Goal: Navigation & Orientation: Find specific page/section

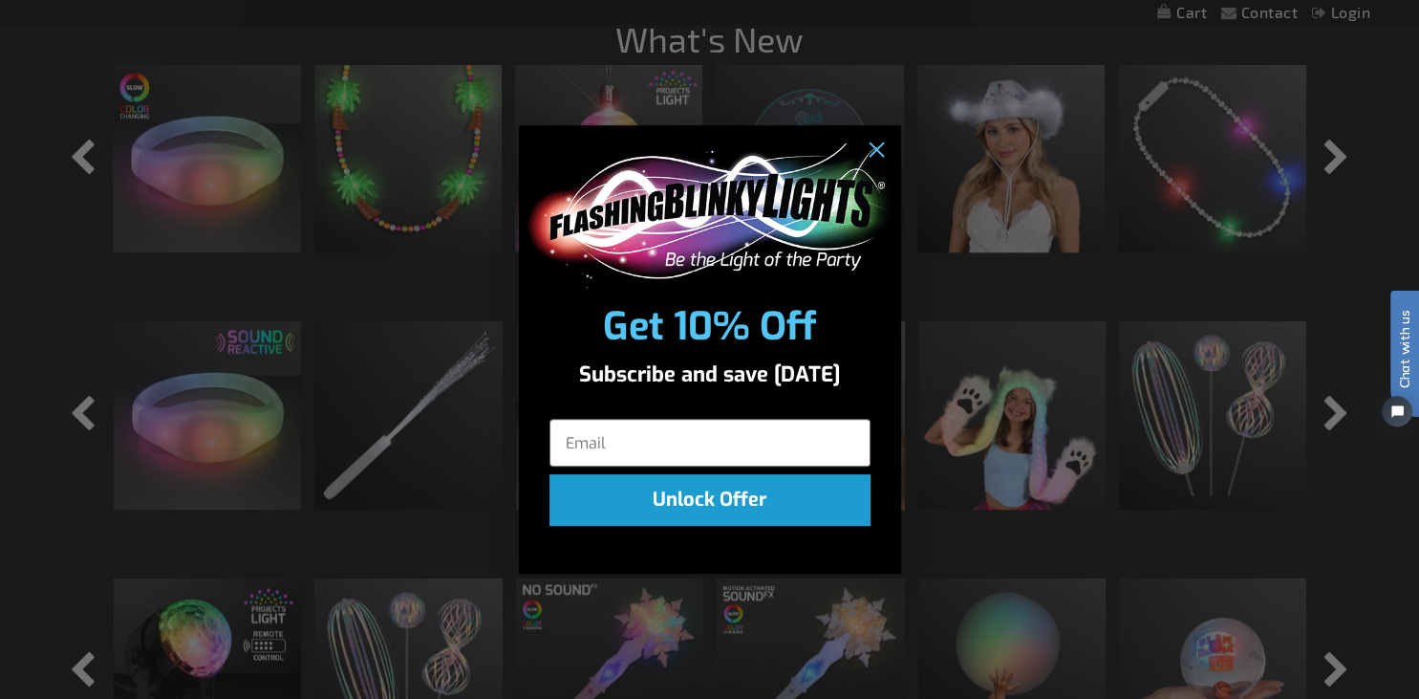
scroll to position [1412, 0]
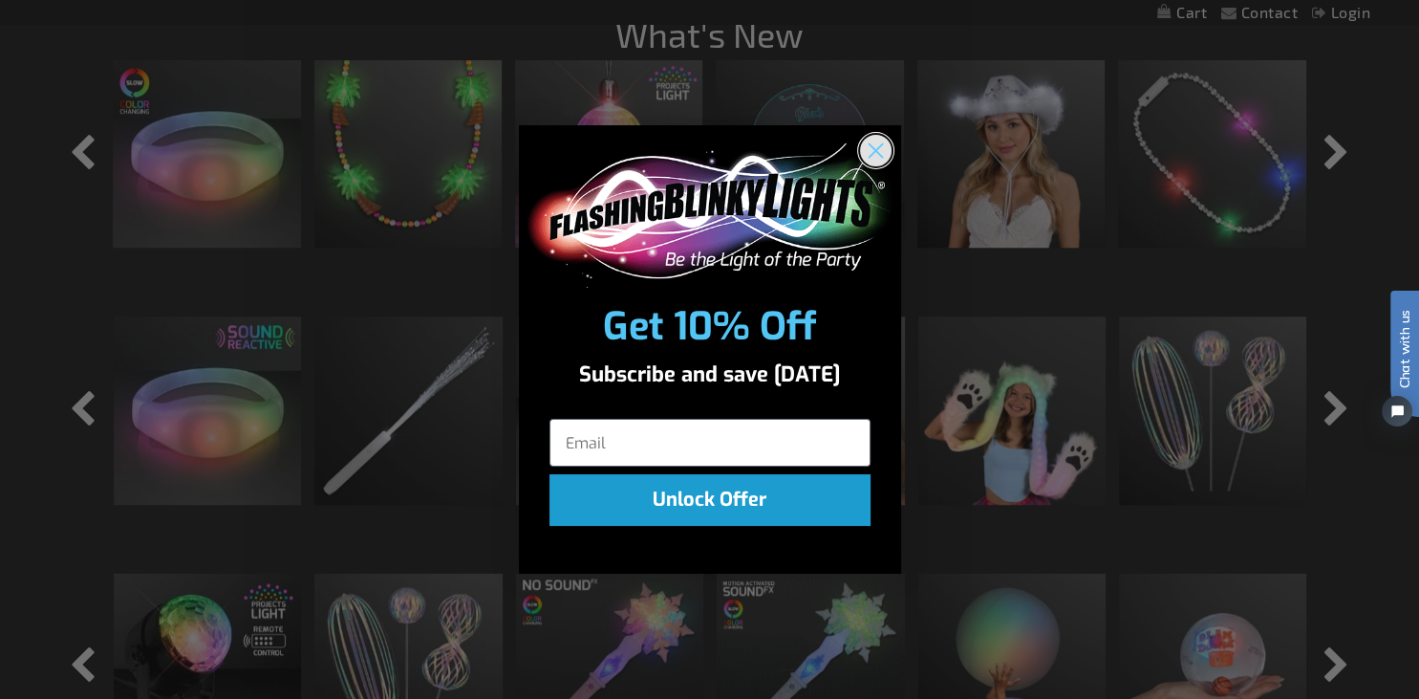
click at [879, 139] on circle "Close dialog" at bounding box center [875, 151] width 32 height 32
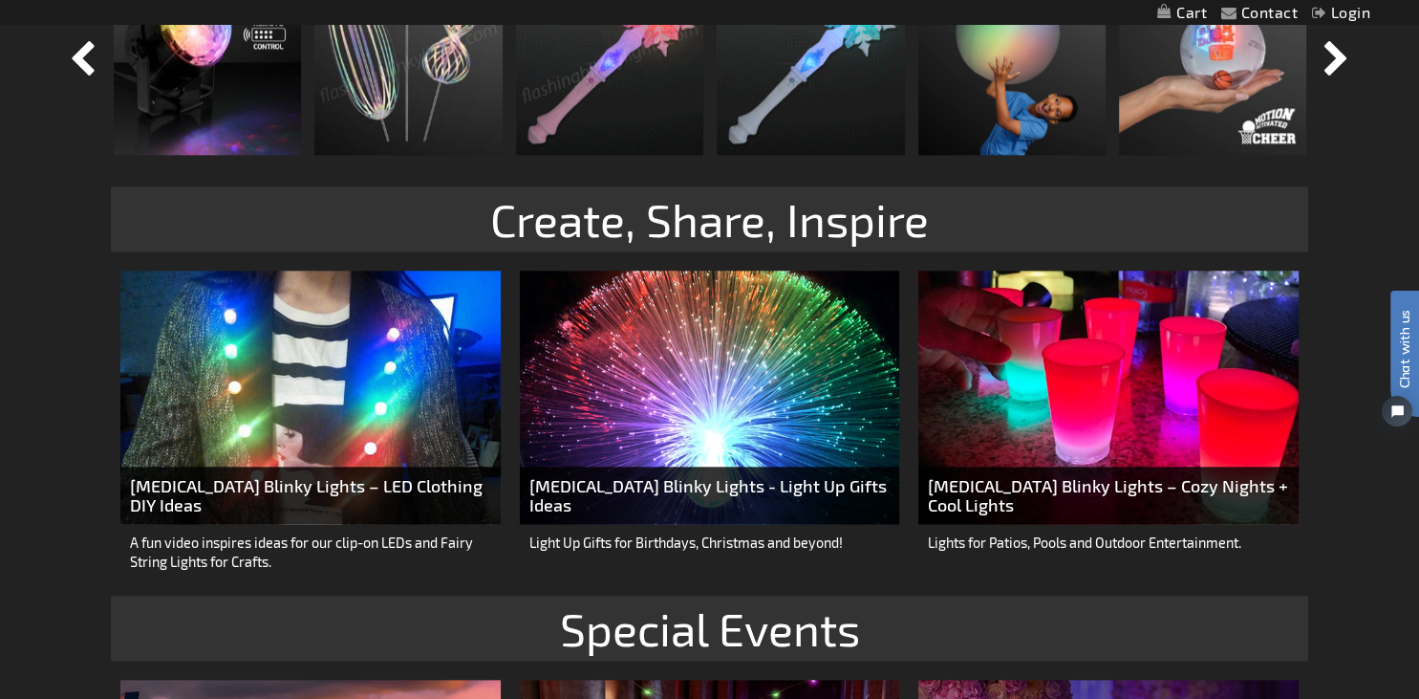
scroll to position [2119, 0]
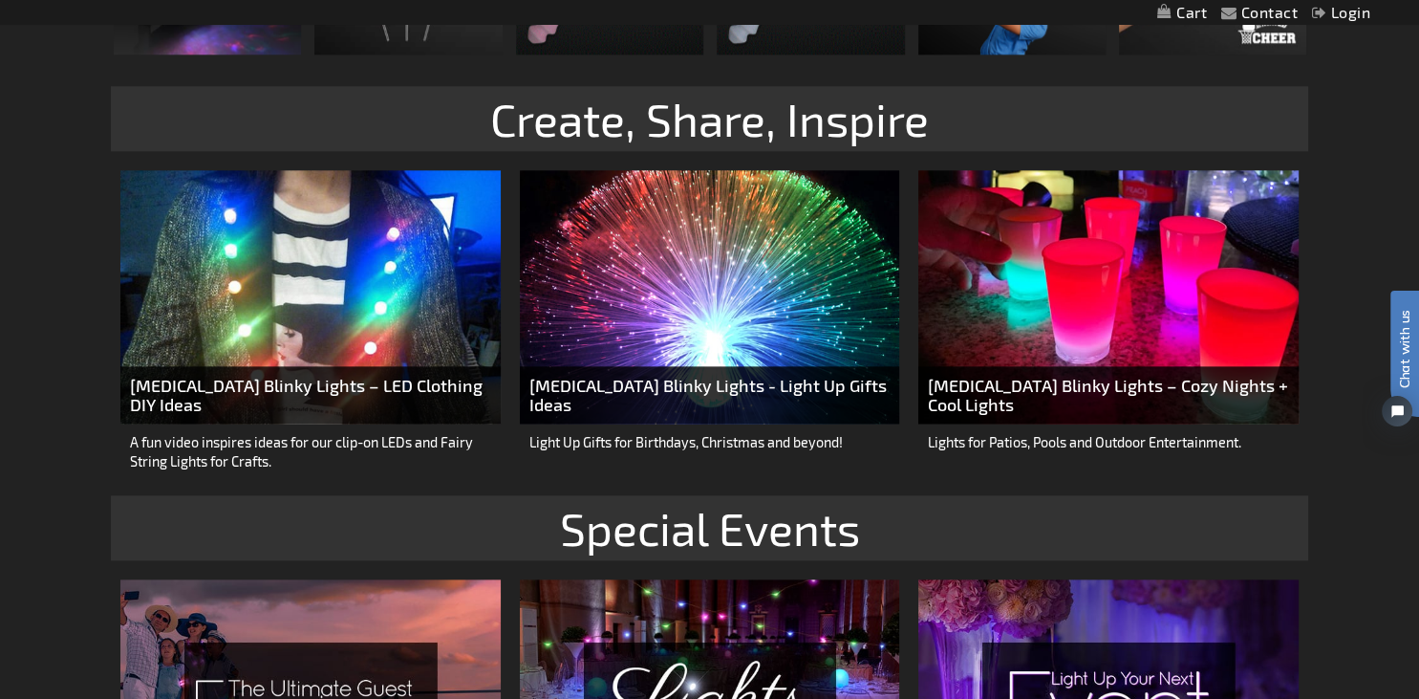
click at [692, 329] on img at bounding box center [709, 296] width 379 height 253
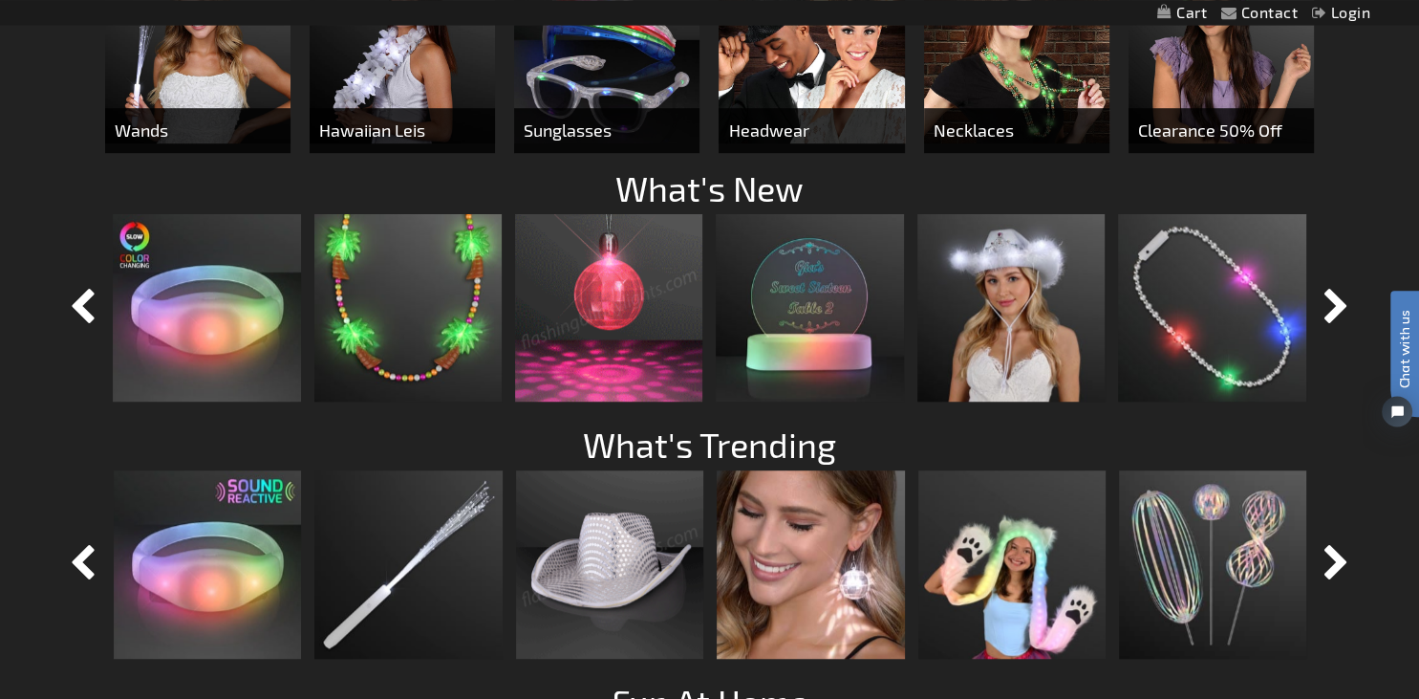
scroll to position [1211, 0]
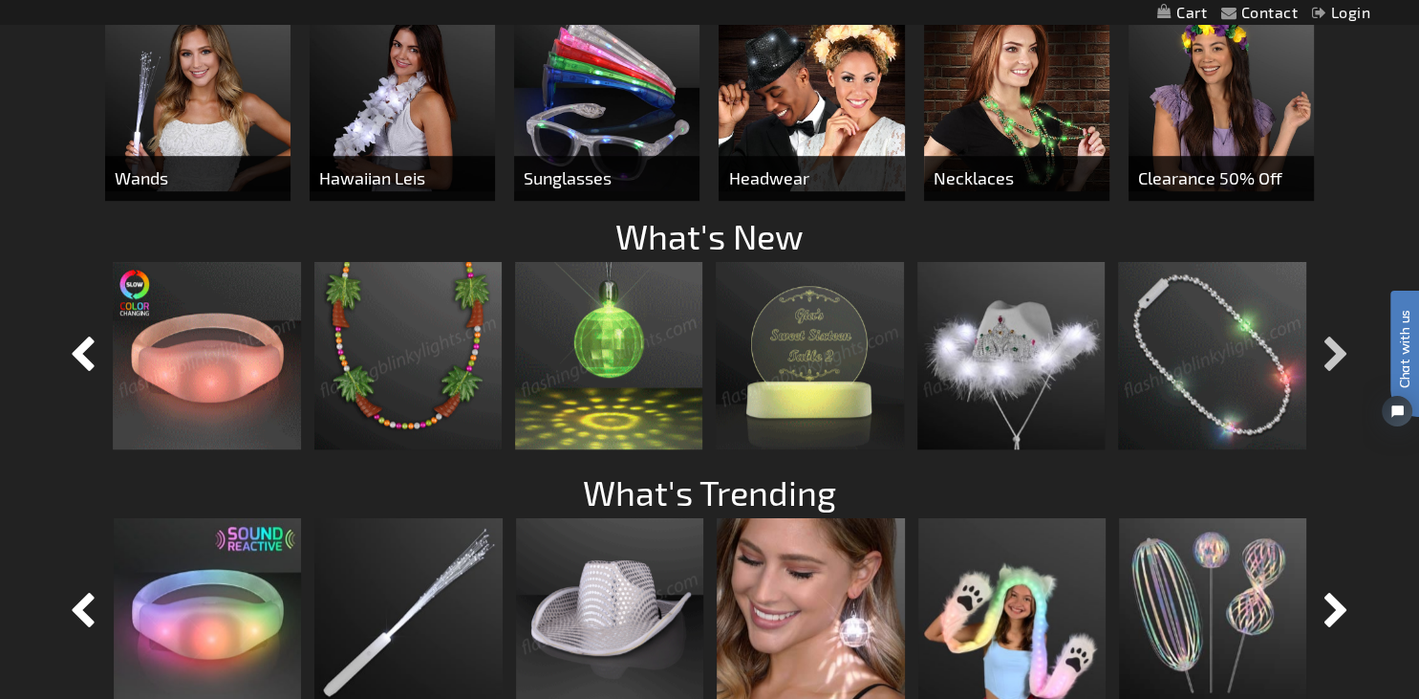
click at [1347, 350] on button "button" at bounding box center [1337, 356] width 48 height 48
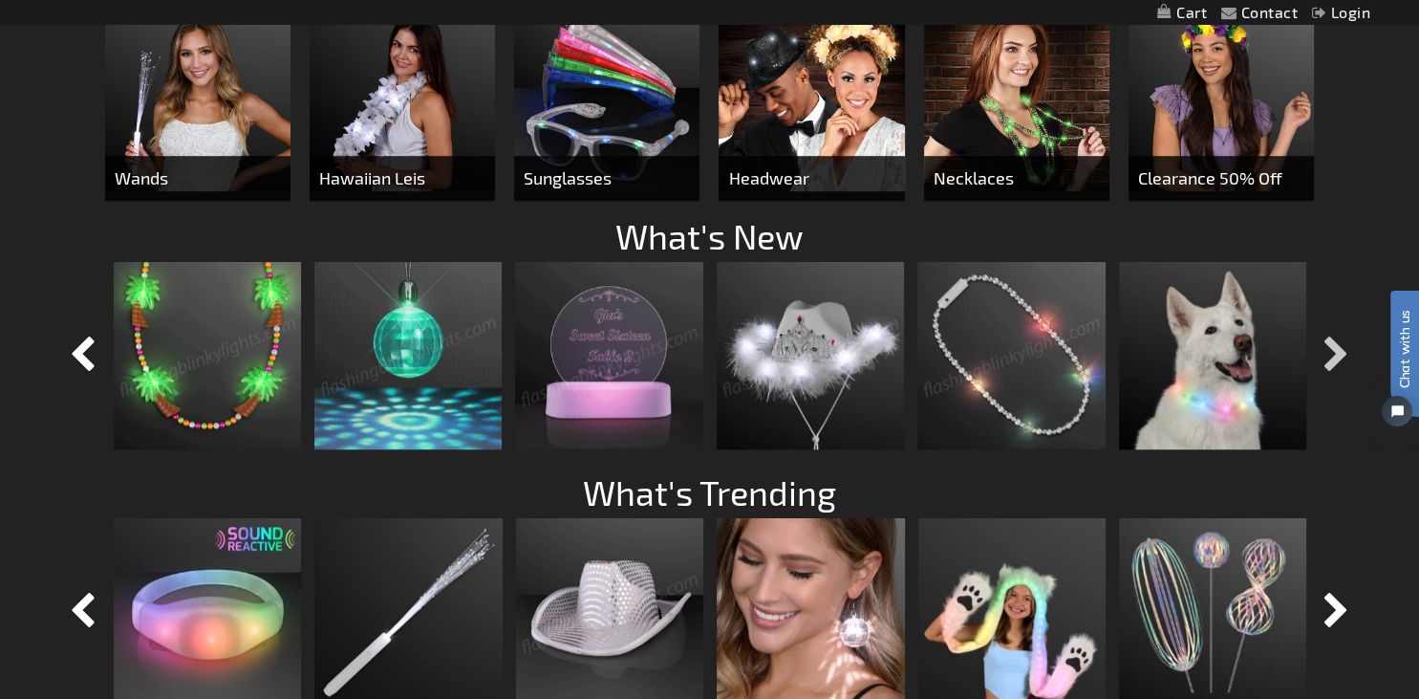
click at [1335, 354] on button "button" at bounding box center [1337, 356] width 48 height 48
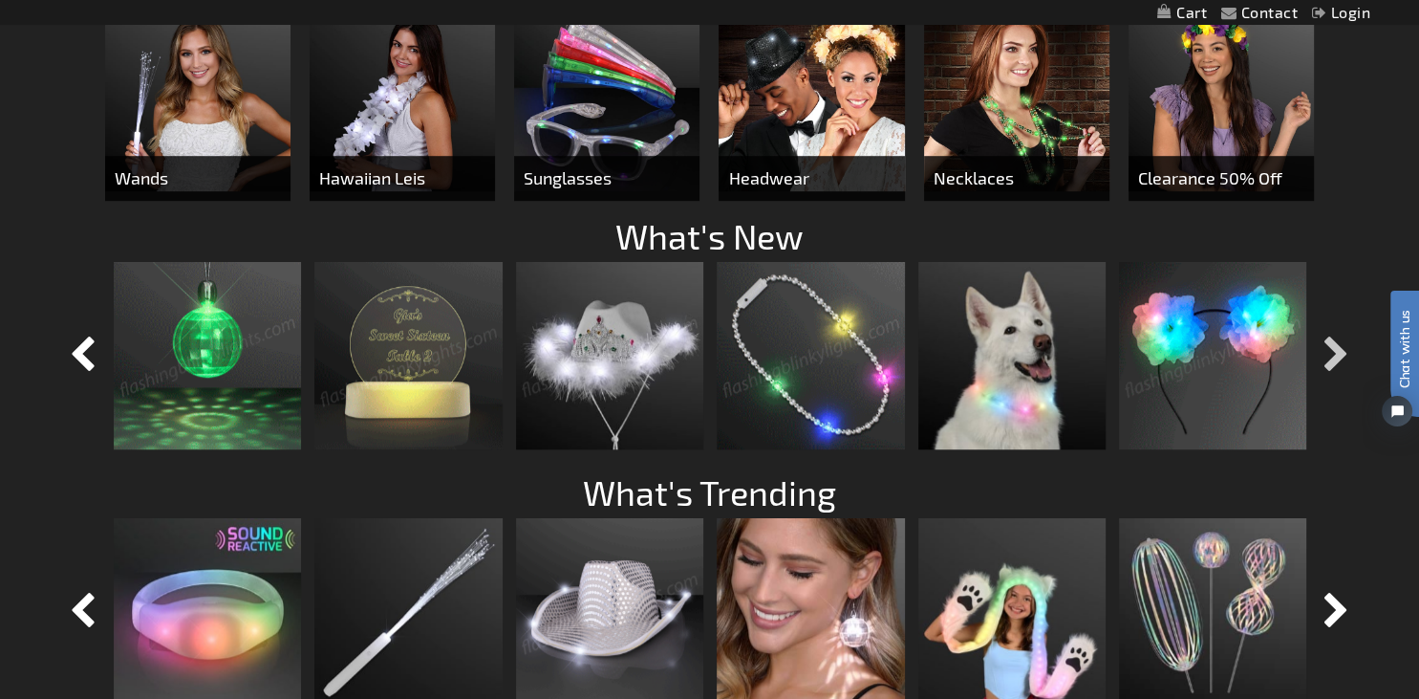
click at [1323, 347] on button "button" at bounding box center [1337, 356] width 48 height 48
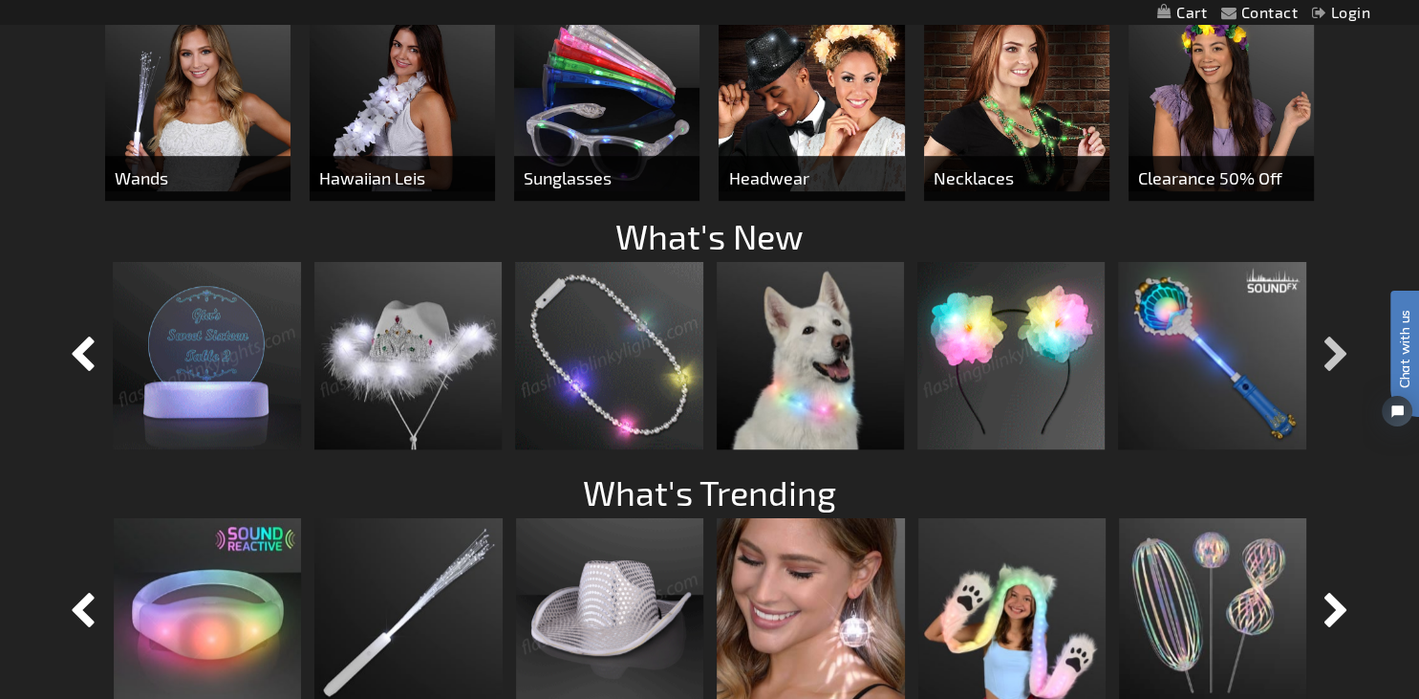
click at [1323, 347] on button "button" at bounding box center [1337, 356] width 48 height 48
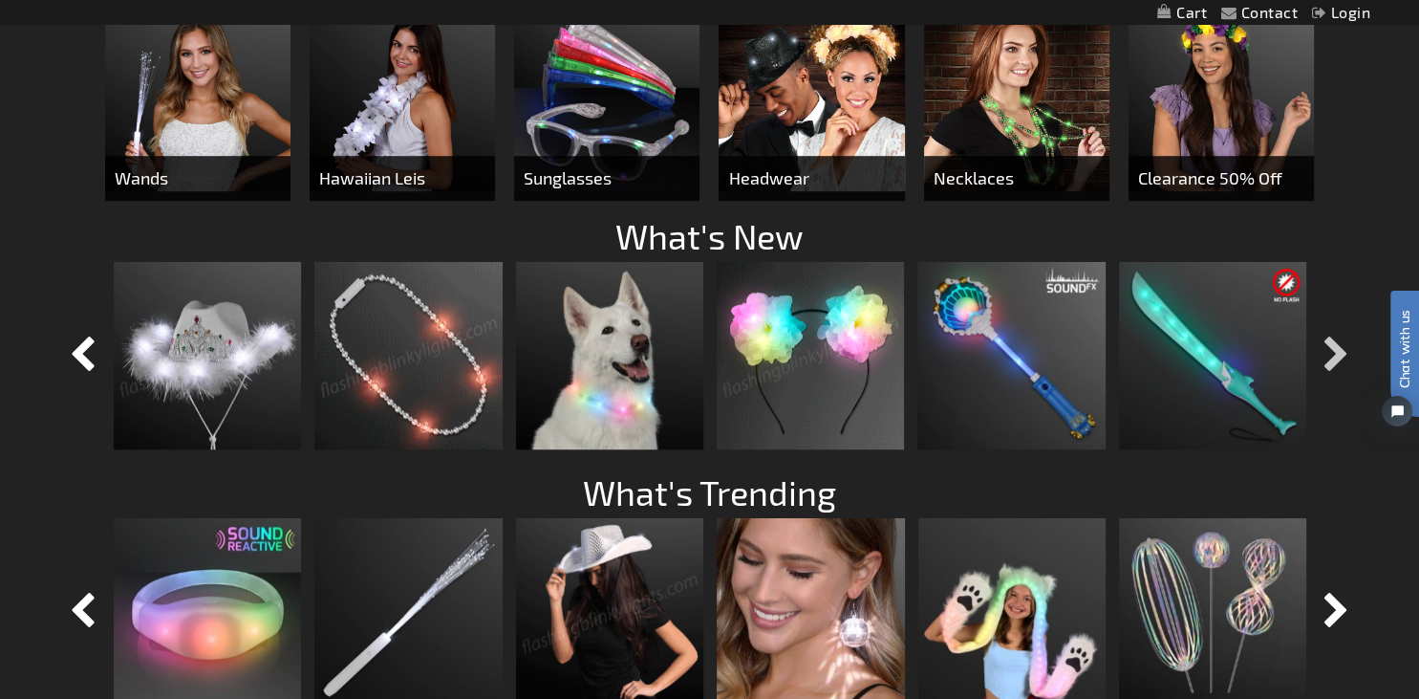
click at [1323, 347] on button "button" at bounding box center [1337, 356] width 48 height 48
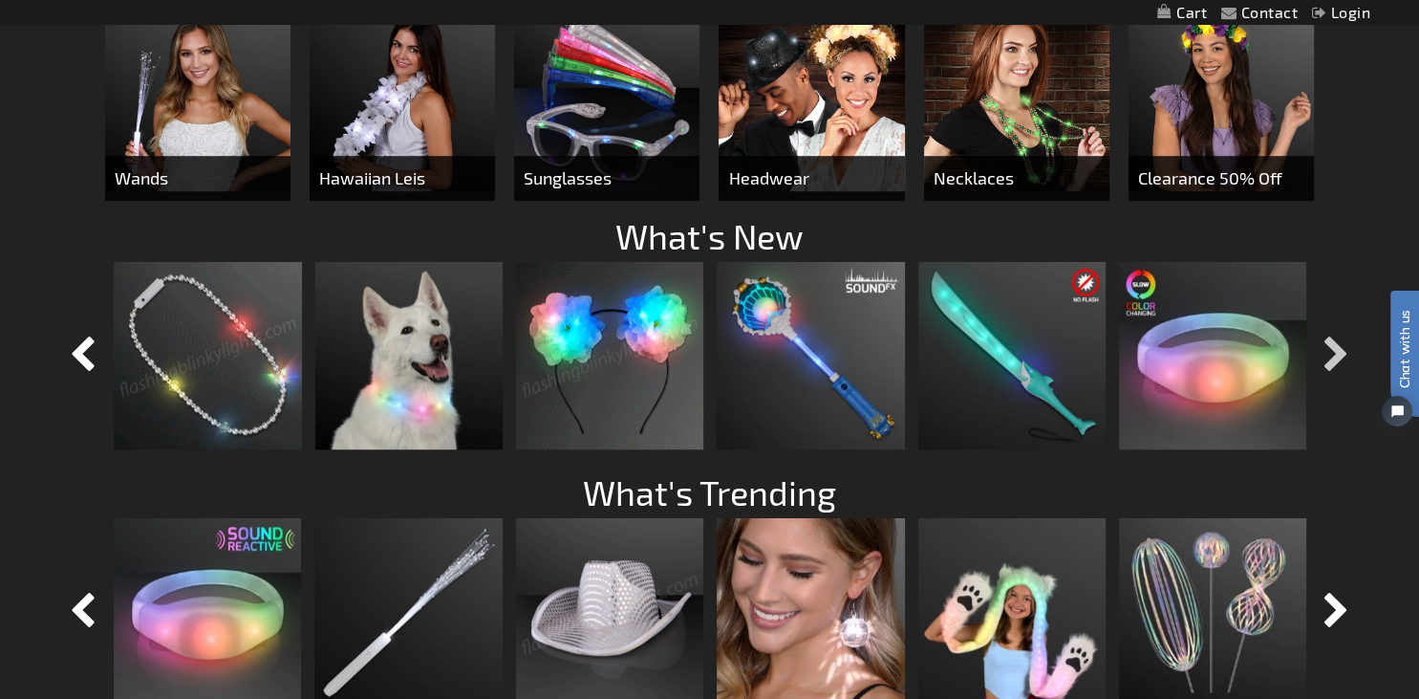
click at [1323, 347] on button "button" at bounding box center [1337, 356] width 48 height 48
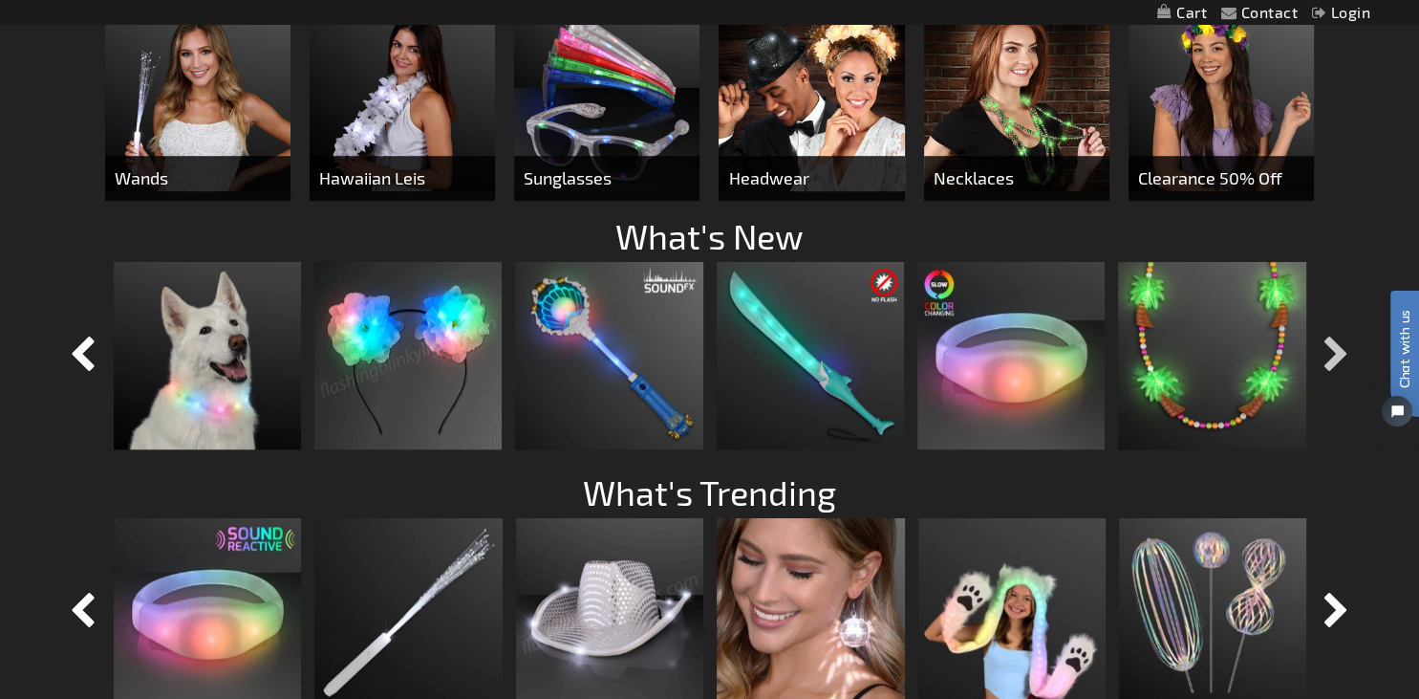
click at [1324, 345] on button "button" at bounding box center [1337, 356] width 48 height 48
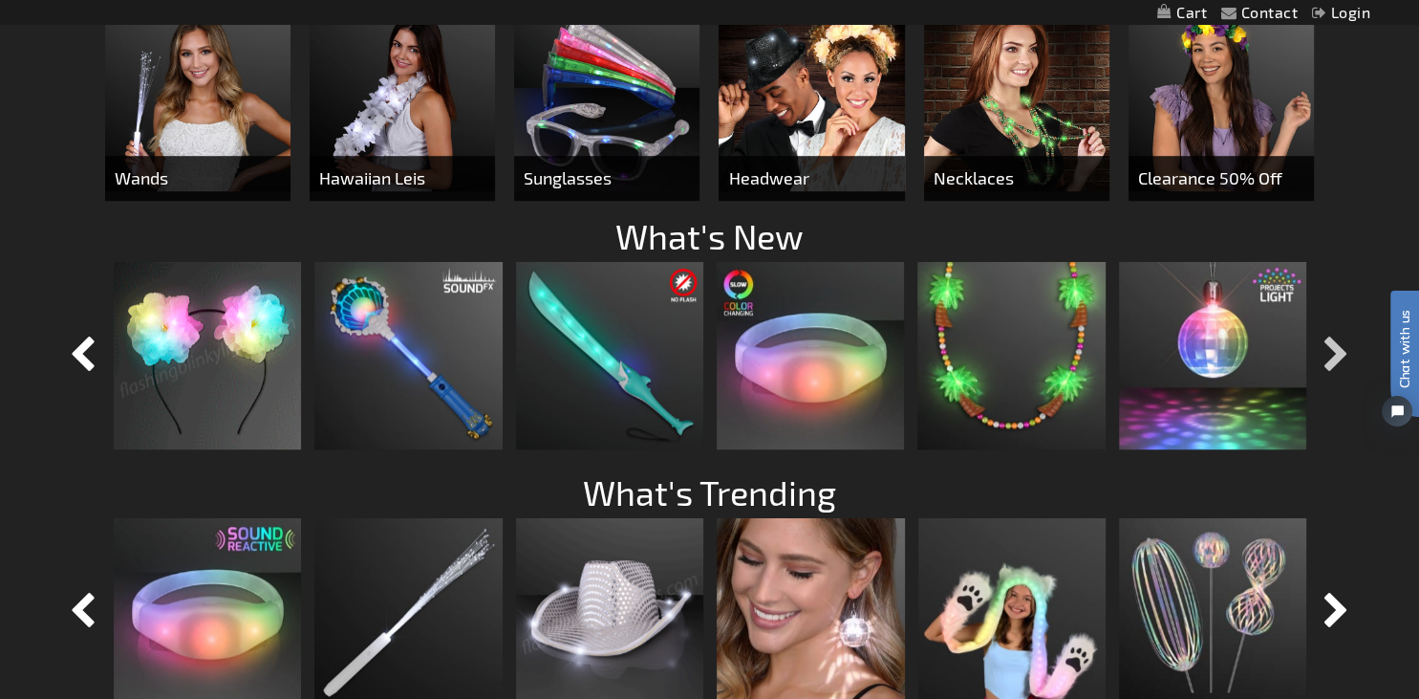
click at [1324, 345] on button "button" at bounding box center [1337, 356] width 48 height 48
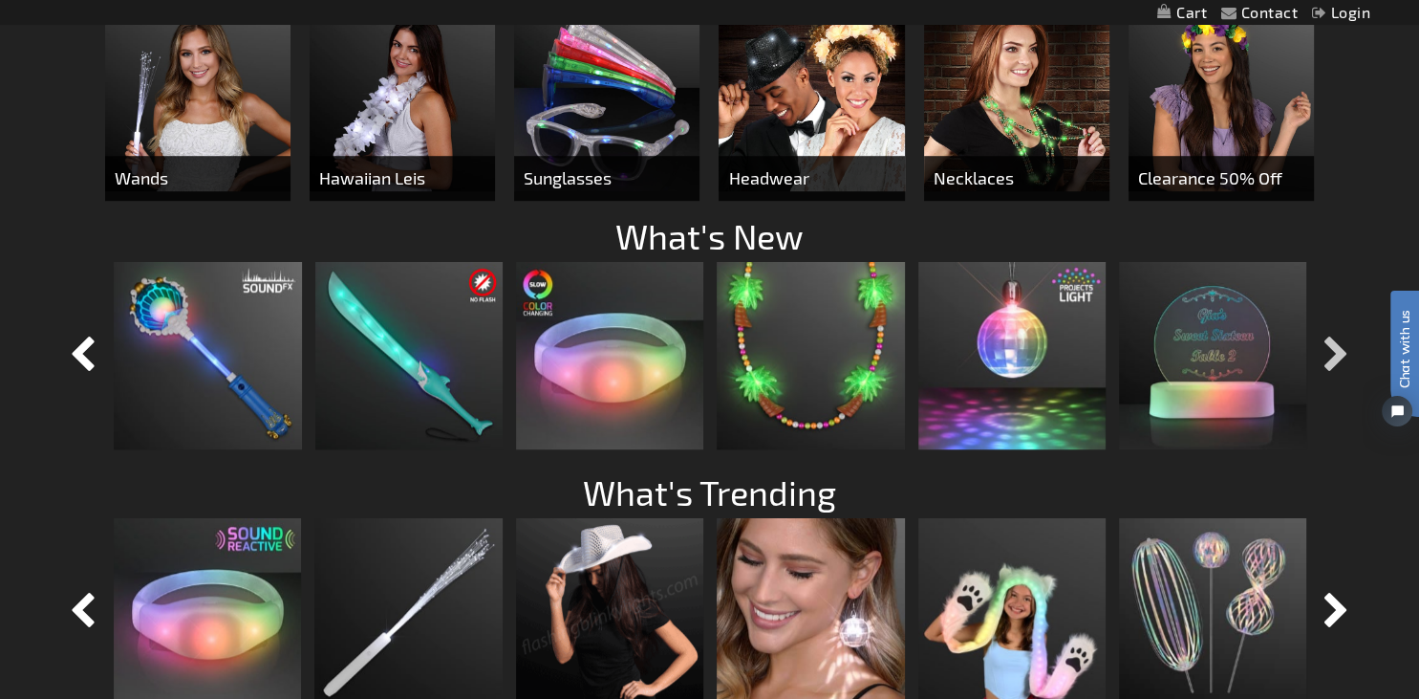
click at [1325, 345] on button "button" at bounding box center [1337, 356] width 48 height 48
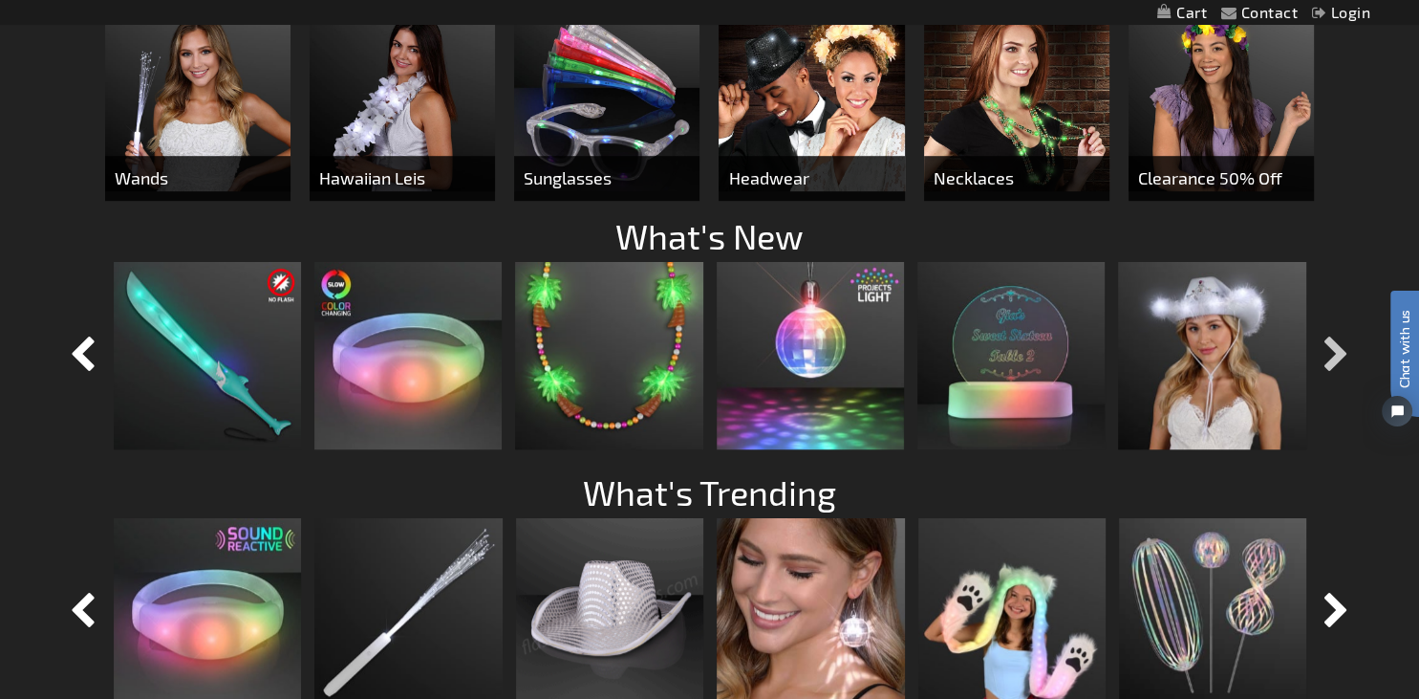
click at [1327, 345] on button "button" at bounding box center [1337, 356] width 48 height 48
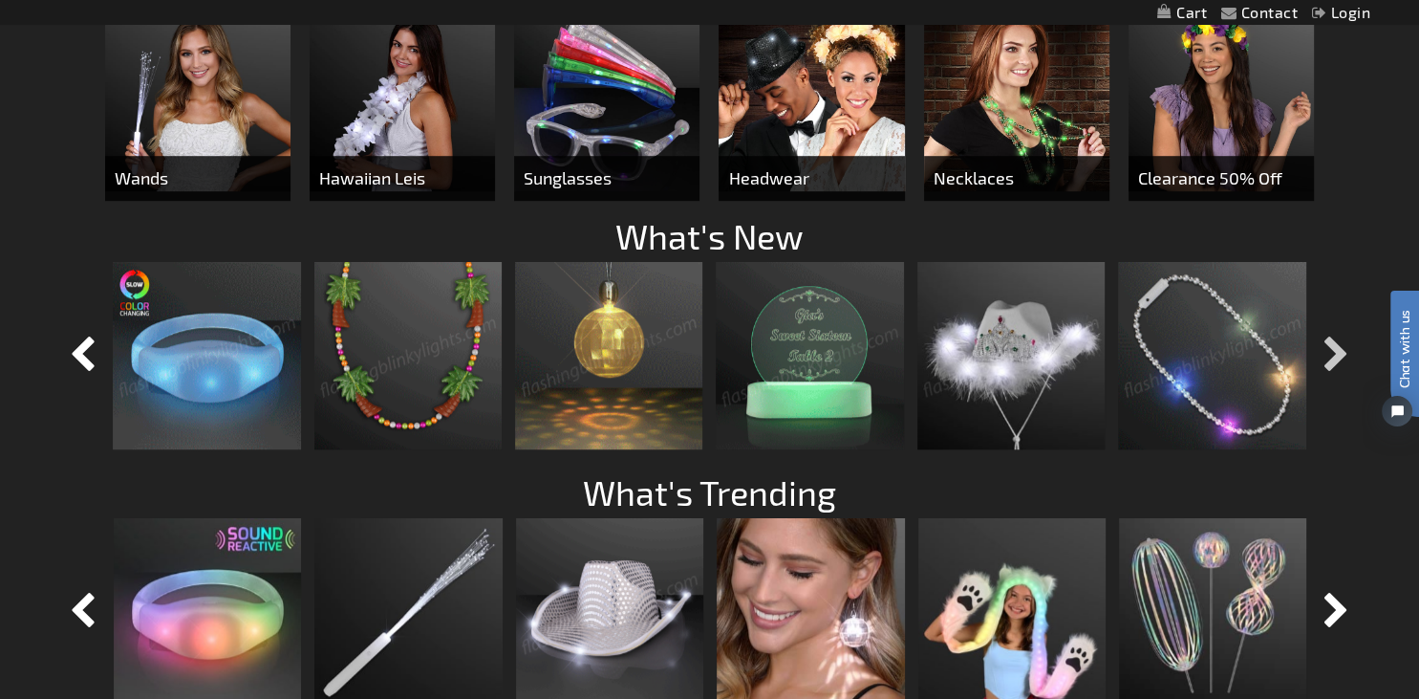
click at [1327, 345] on button "button" at bounding box center [1337, 356] width 48 height 48
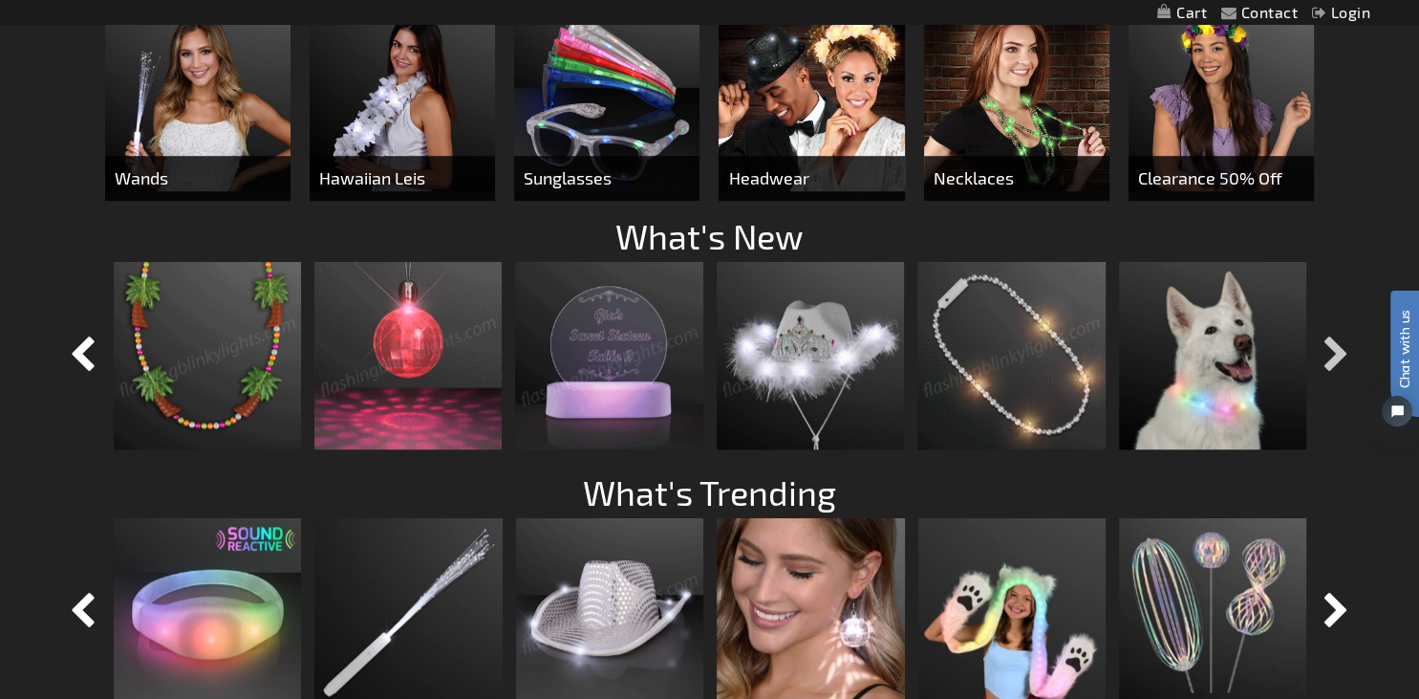
click at [1327, 345] on button "button" at bounding box center [1337, 356] width 48 height 48
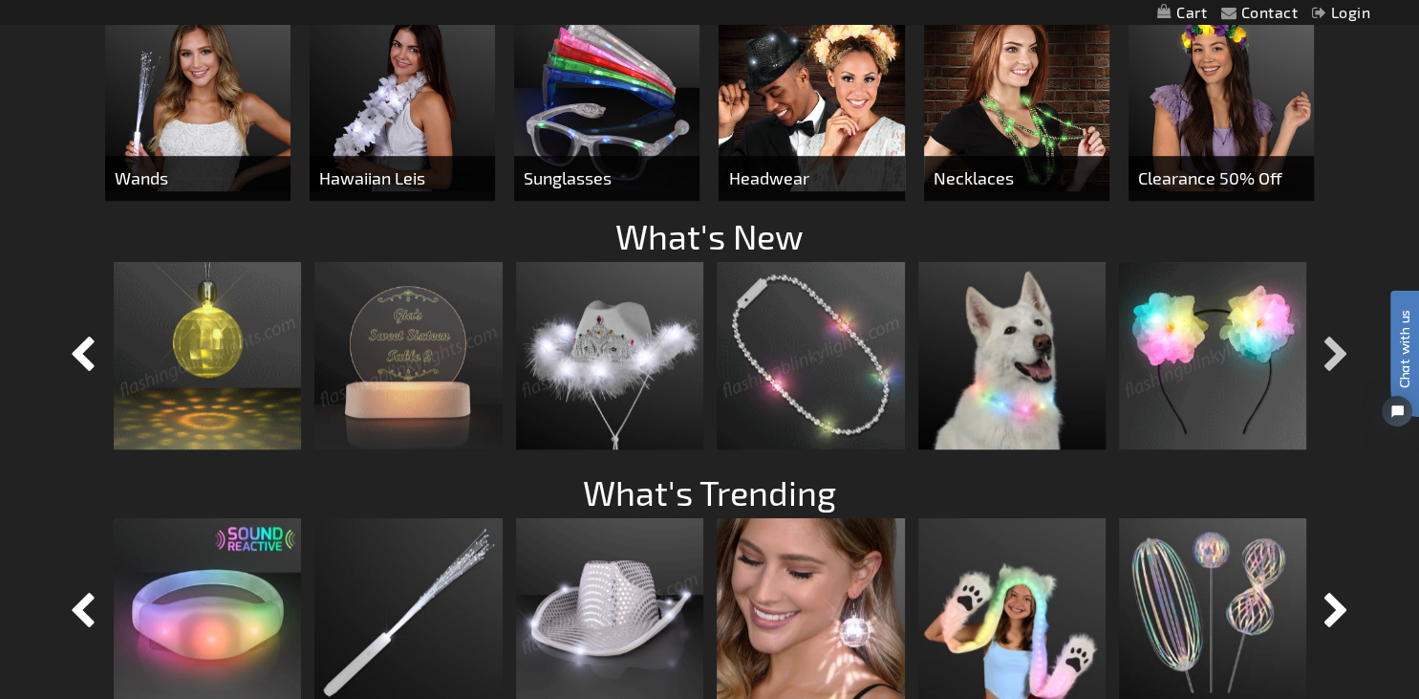
click at [1327, 348] on button "button" at bounding box center [1337, 356] width 48 height 48
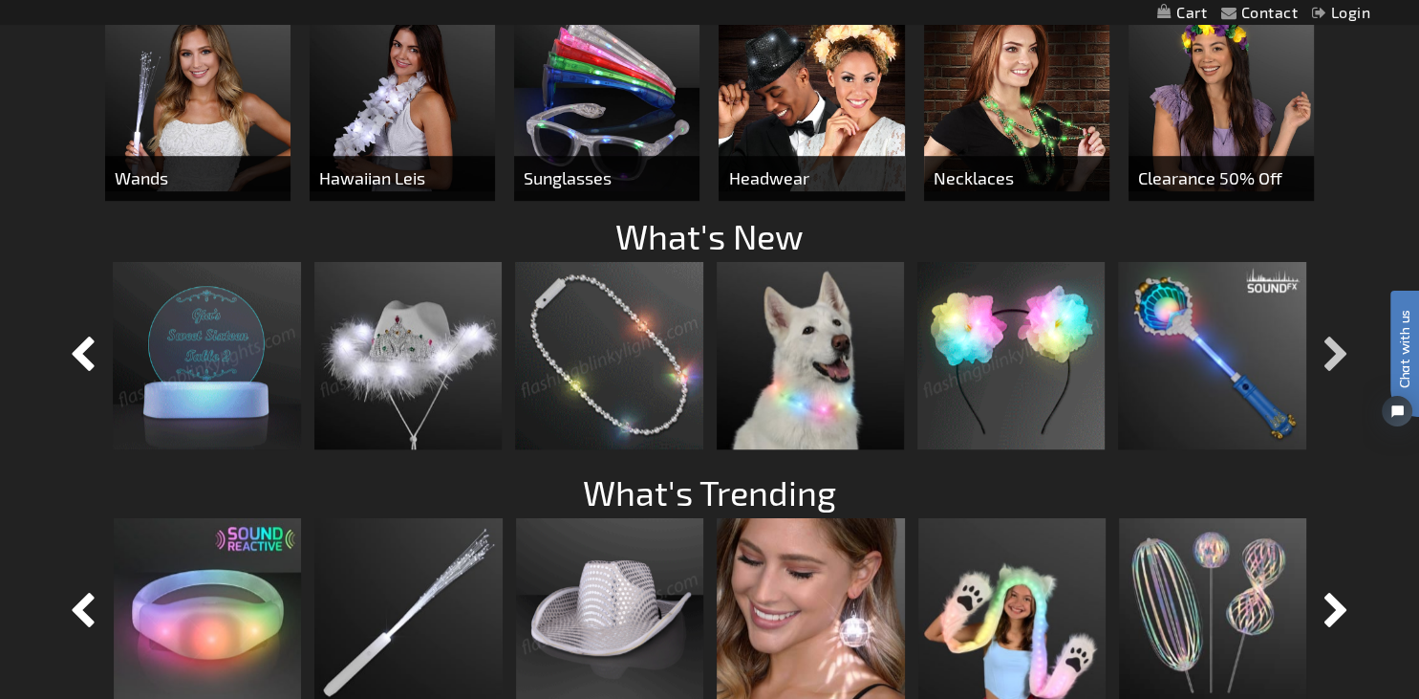
click at [1327, 348] on button "button" at bounding box center [1337, 356] width 48 height 48
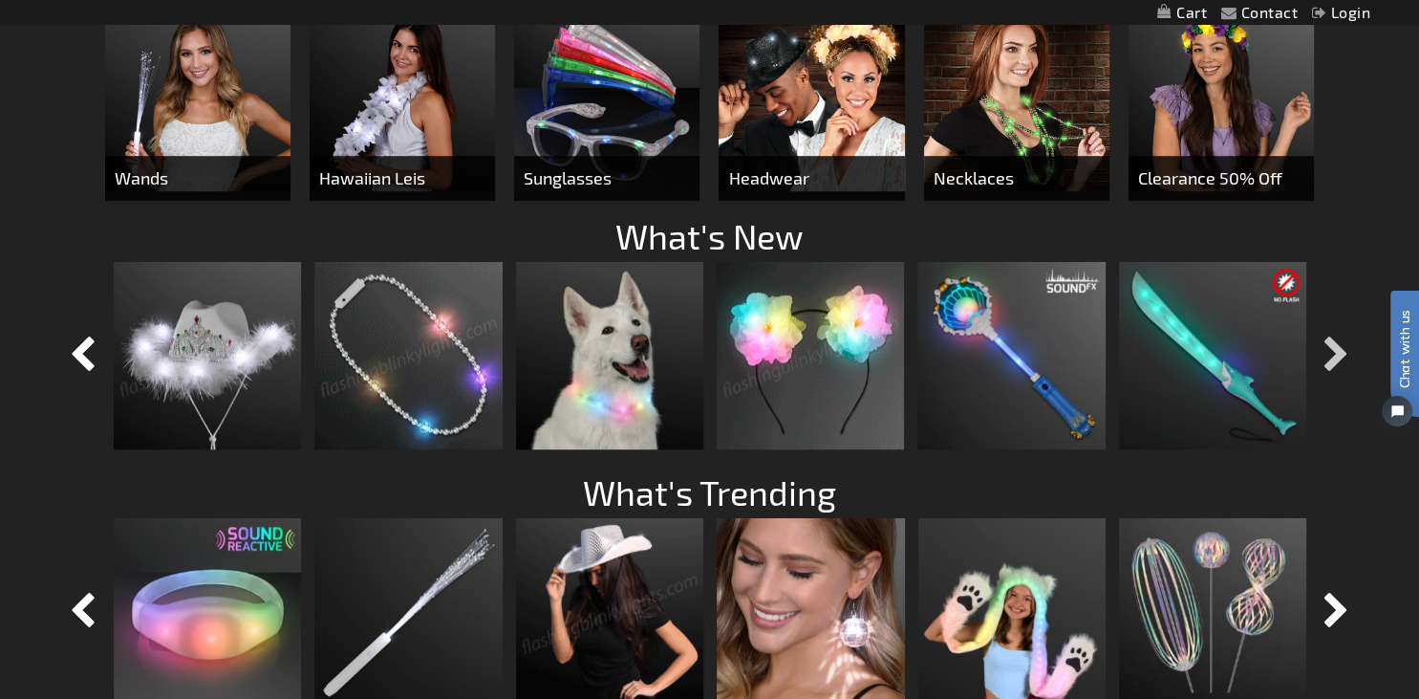
click at [1327, 348] on button "button" at bounding box center [1337, 356] width 48 height 48
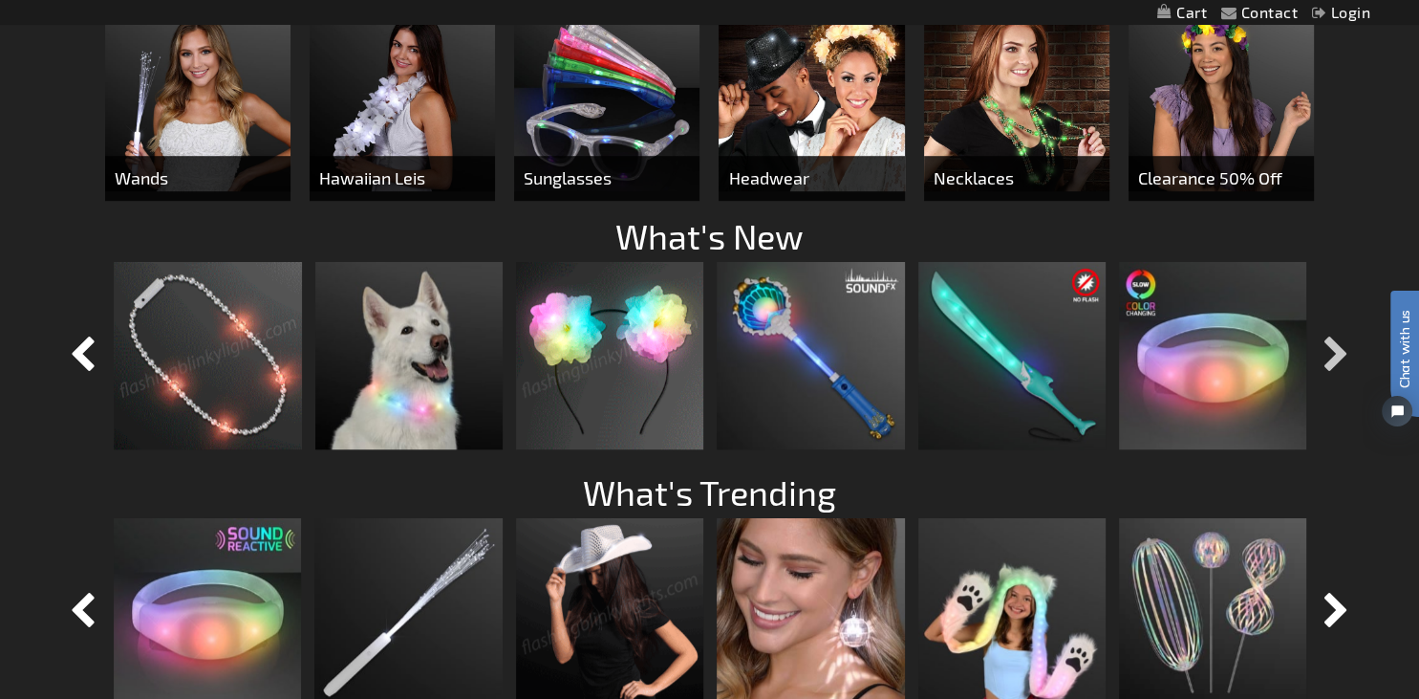
click at [1327, 348] on button "button" at bounding box center [1337, 356] width 48 height 48
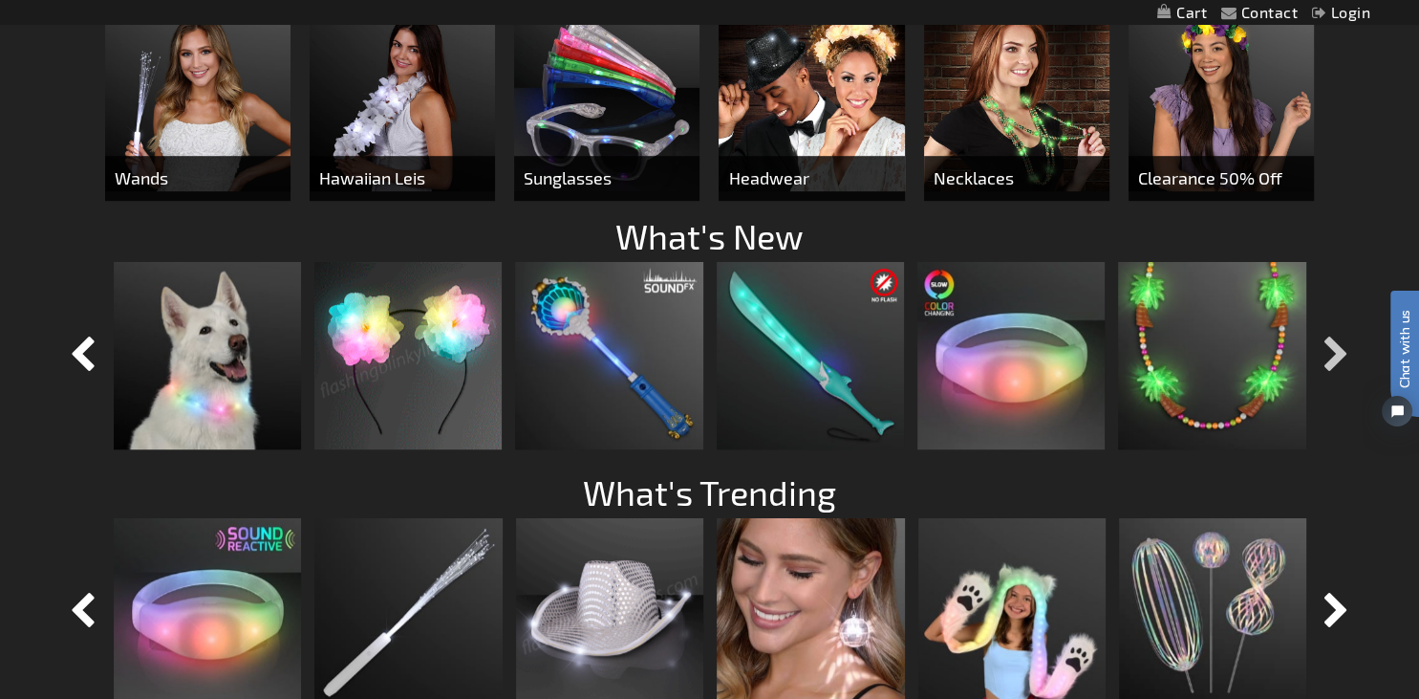
click at [1327, 348] on button "button" at bounding box center [1337, 356] width 48 height 48
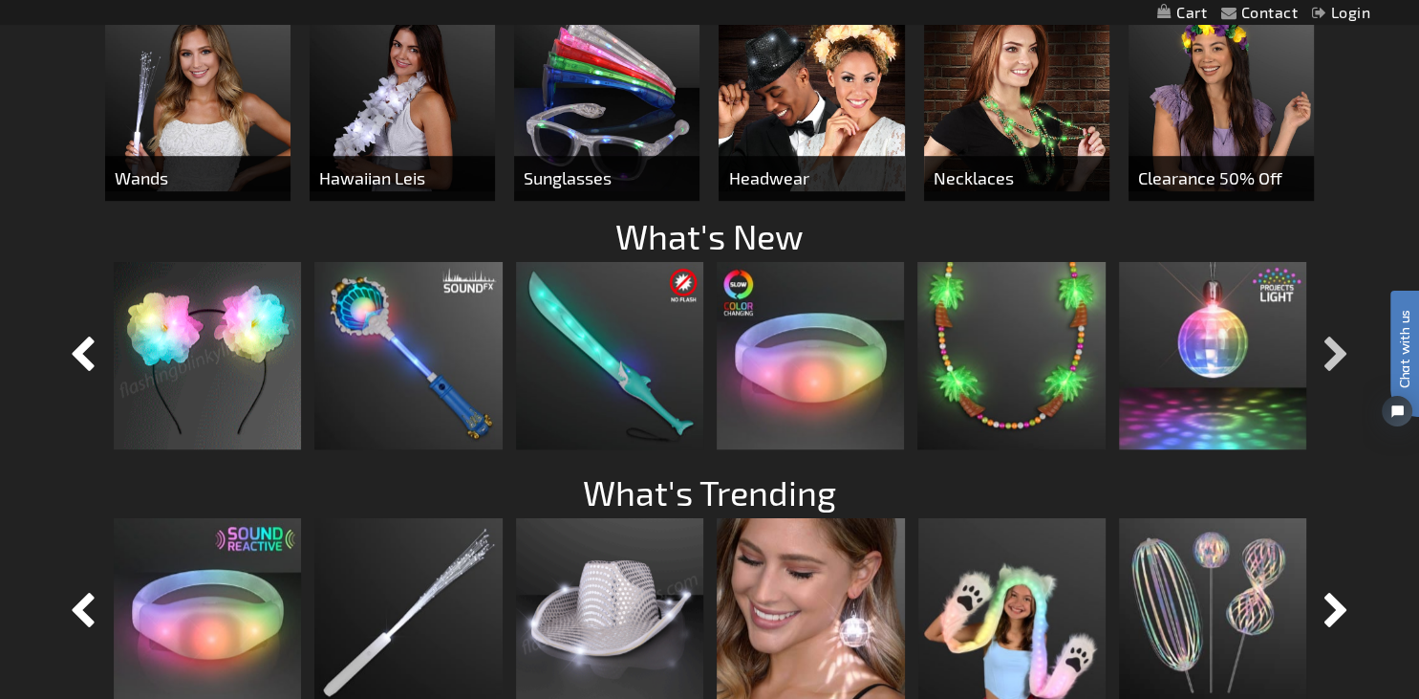
click at [1327, 348] on button "button" at bounding box center [1337, 356] width 48 height 48
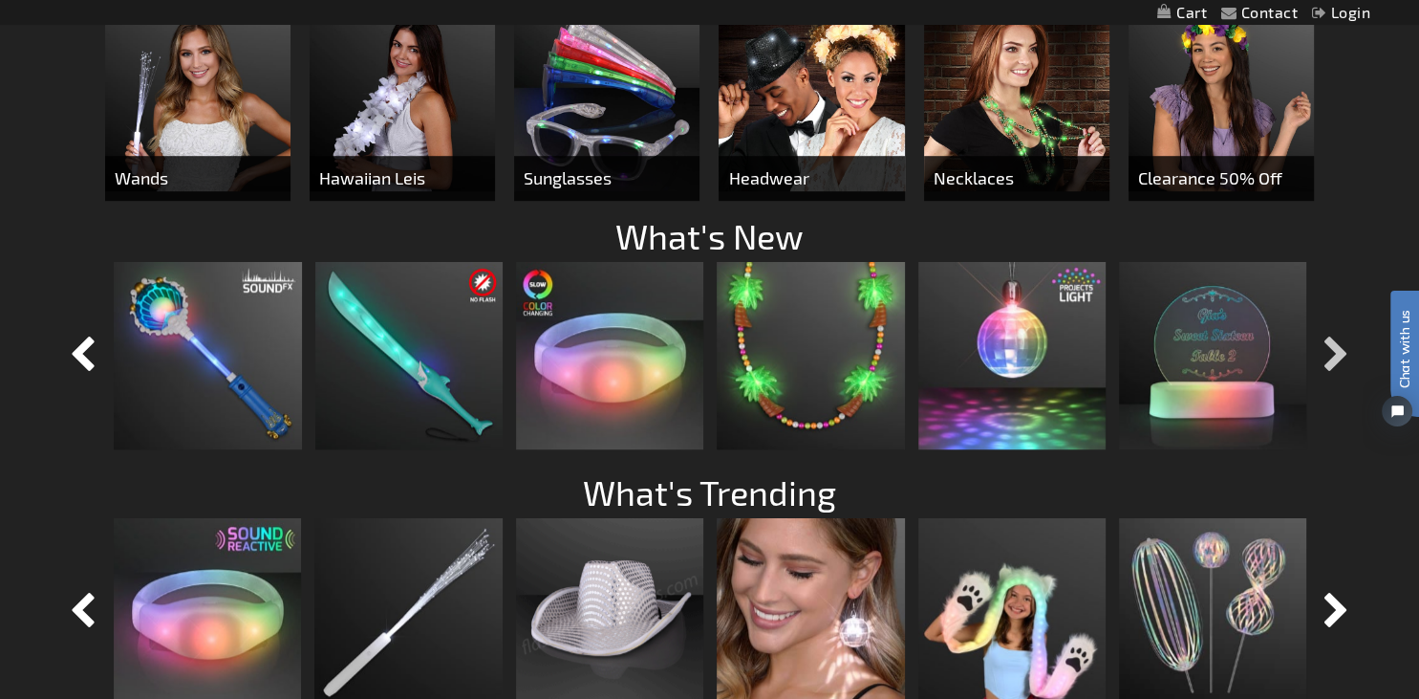
click at [1327, 348] on button "button" at bounding box center [1337, 356] width 48 height 48
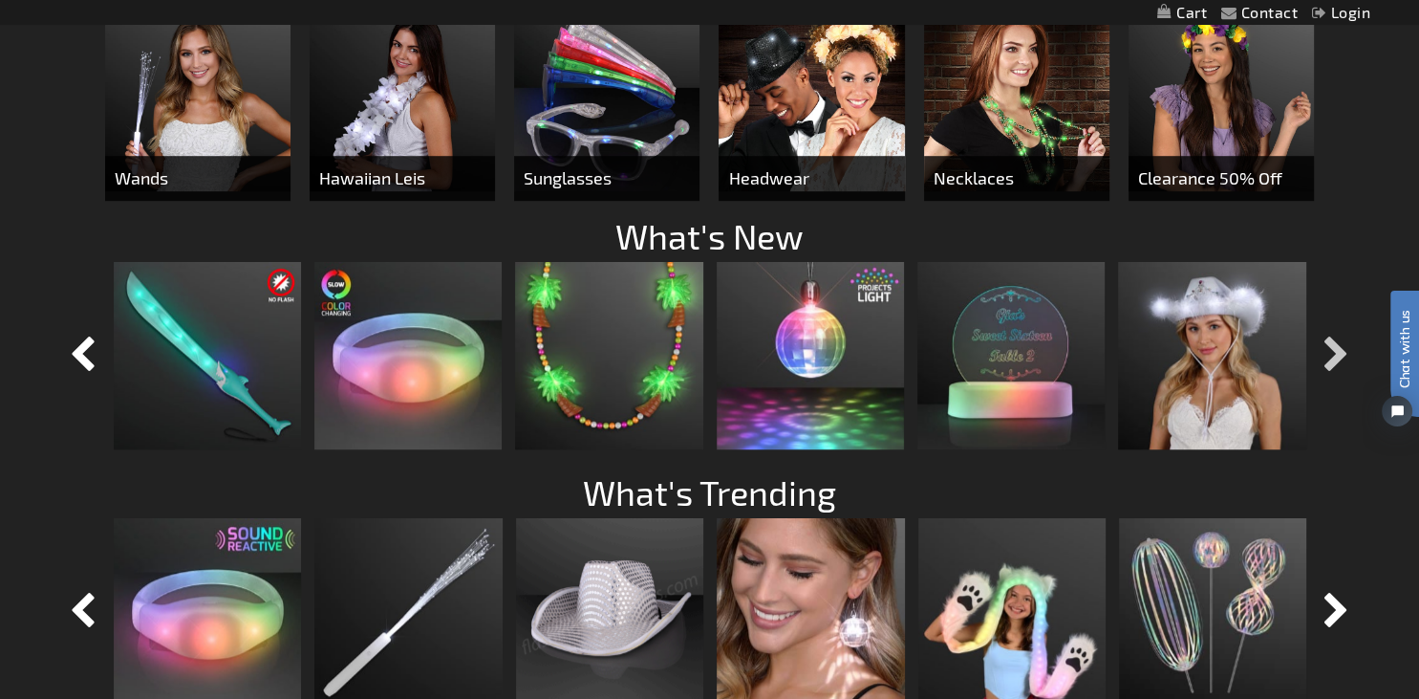
click at [1328, 349] on button "button" at bounding box center [1337, 356] width 48 height 48
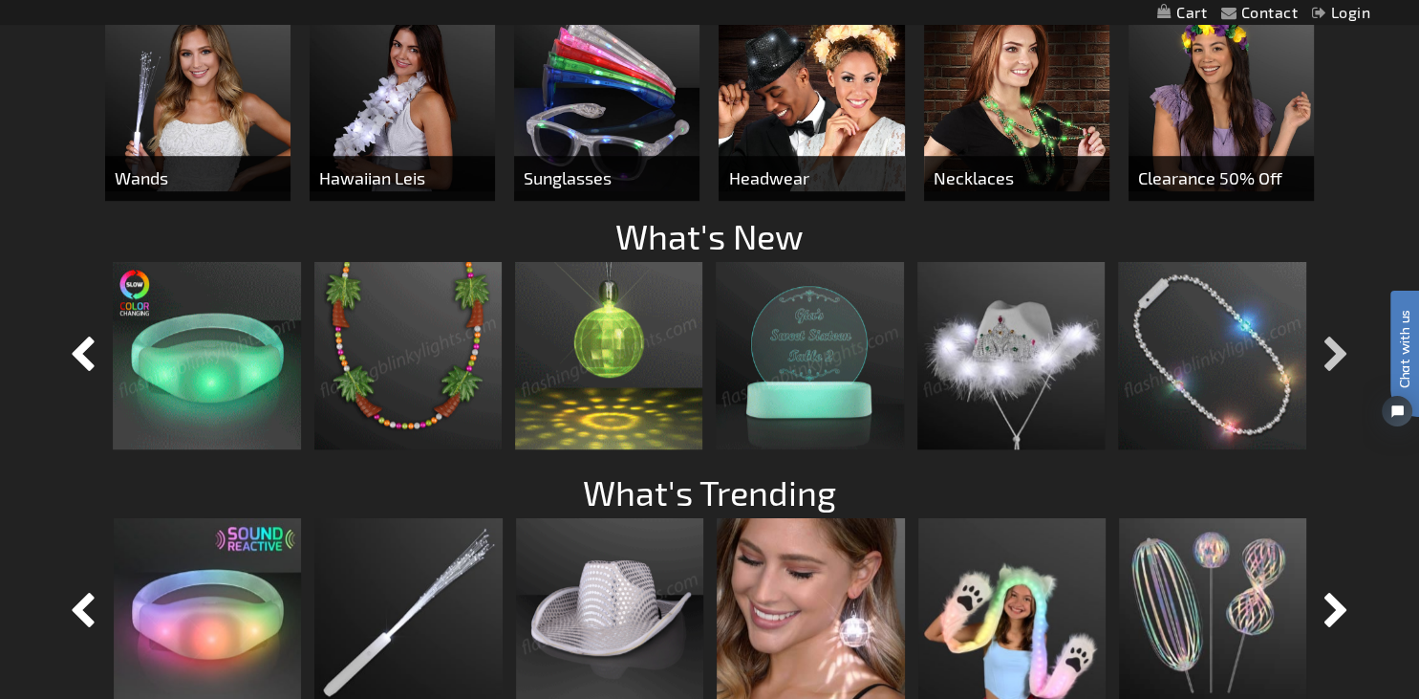
click at [1328, 349] on button "button" at bounding box center [1337, 356] width 48 height 48
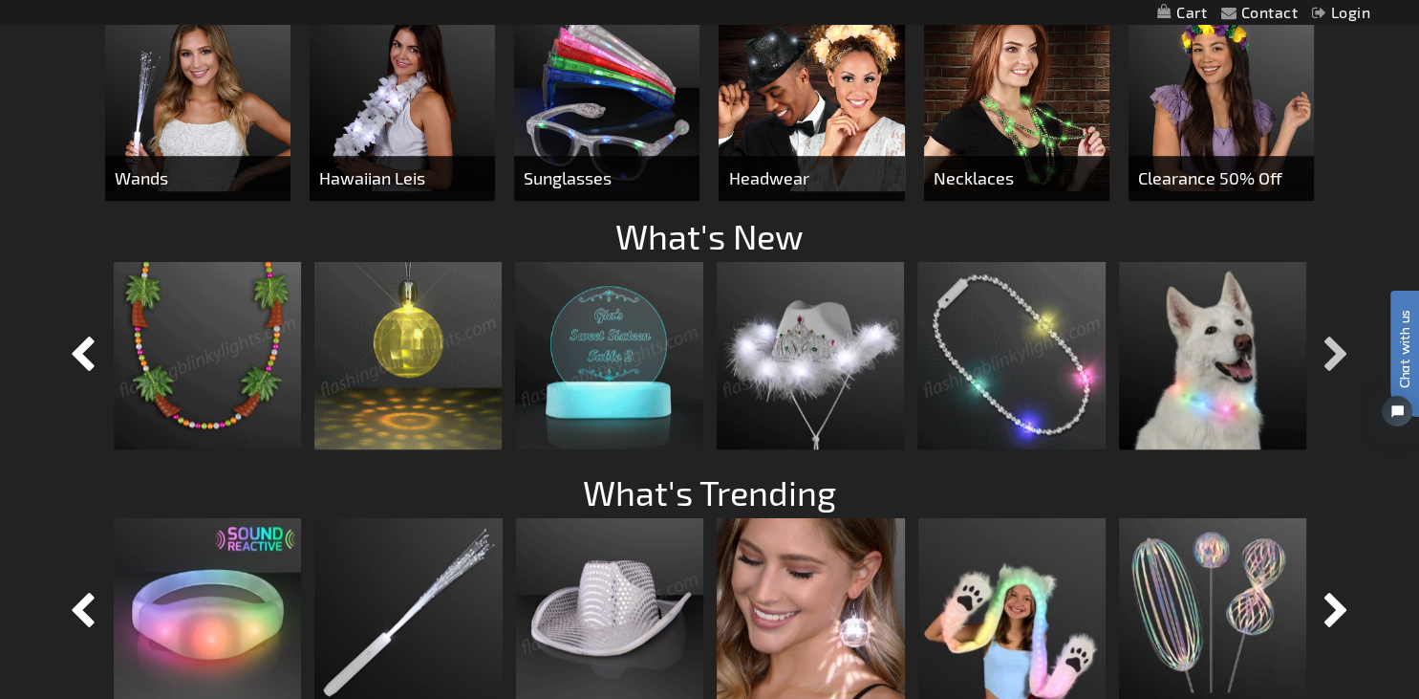
click at [1328, 349] on button "button" at bounding box center [1337, 356] width 48 height 48
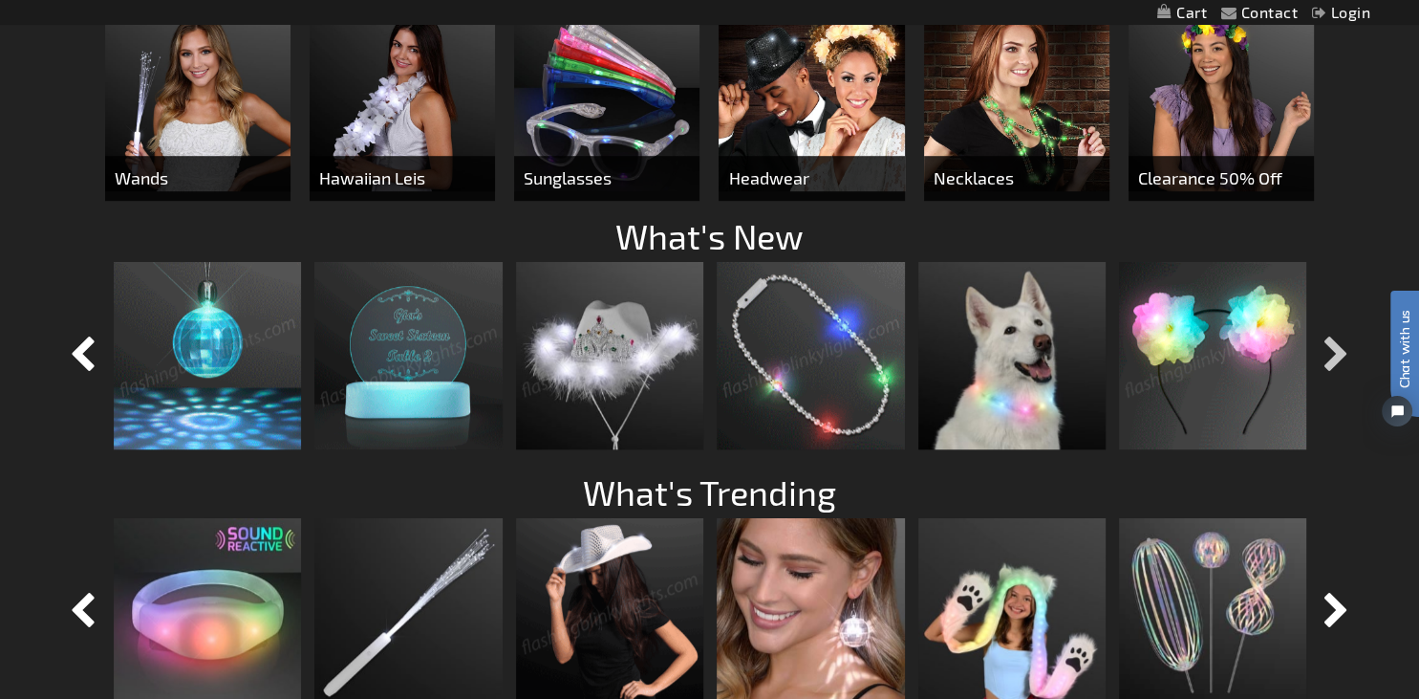
click at [1330, 349] on button "button" at bounding box center [1337, 356] width 48 height 48
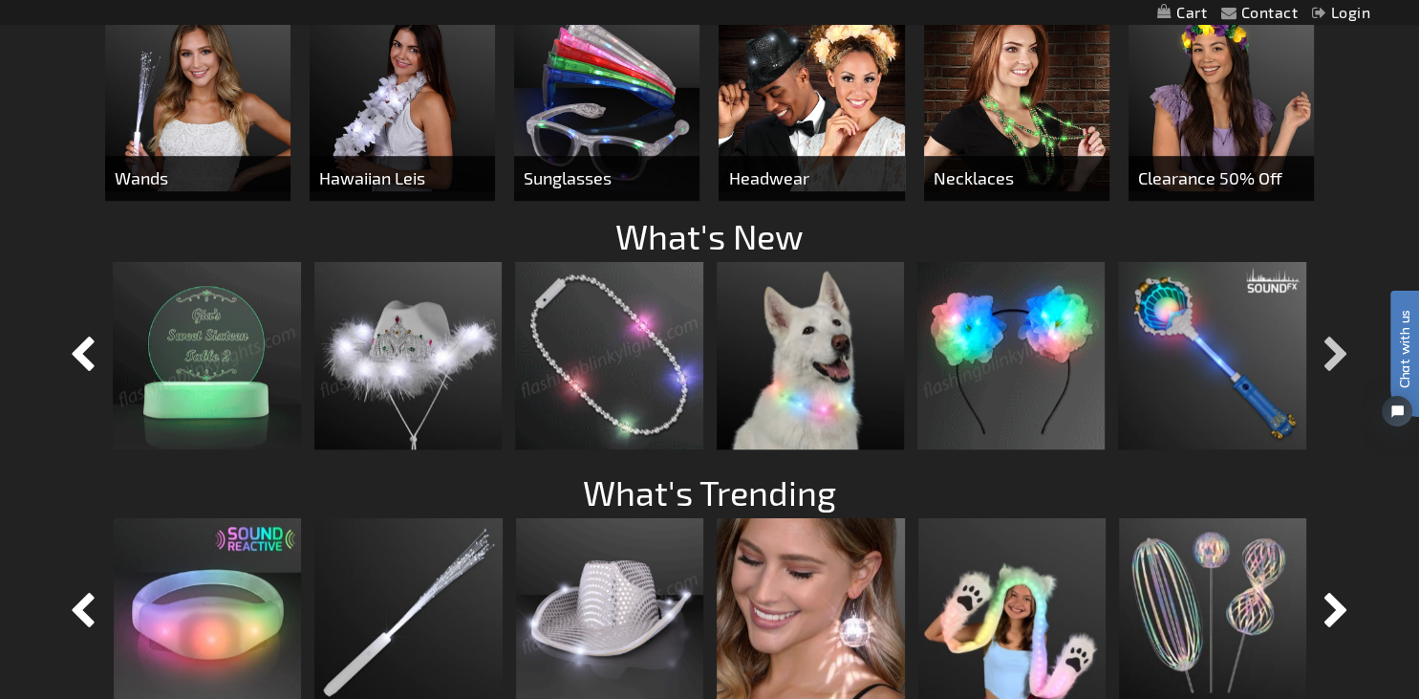
click at [1331, 350] on button "button" at bounding box center [1337, 356] width 48 height 48
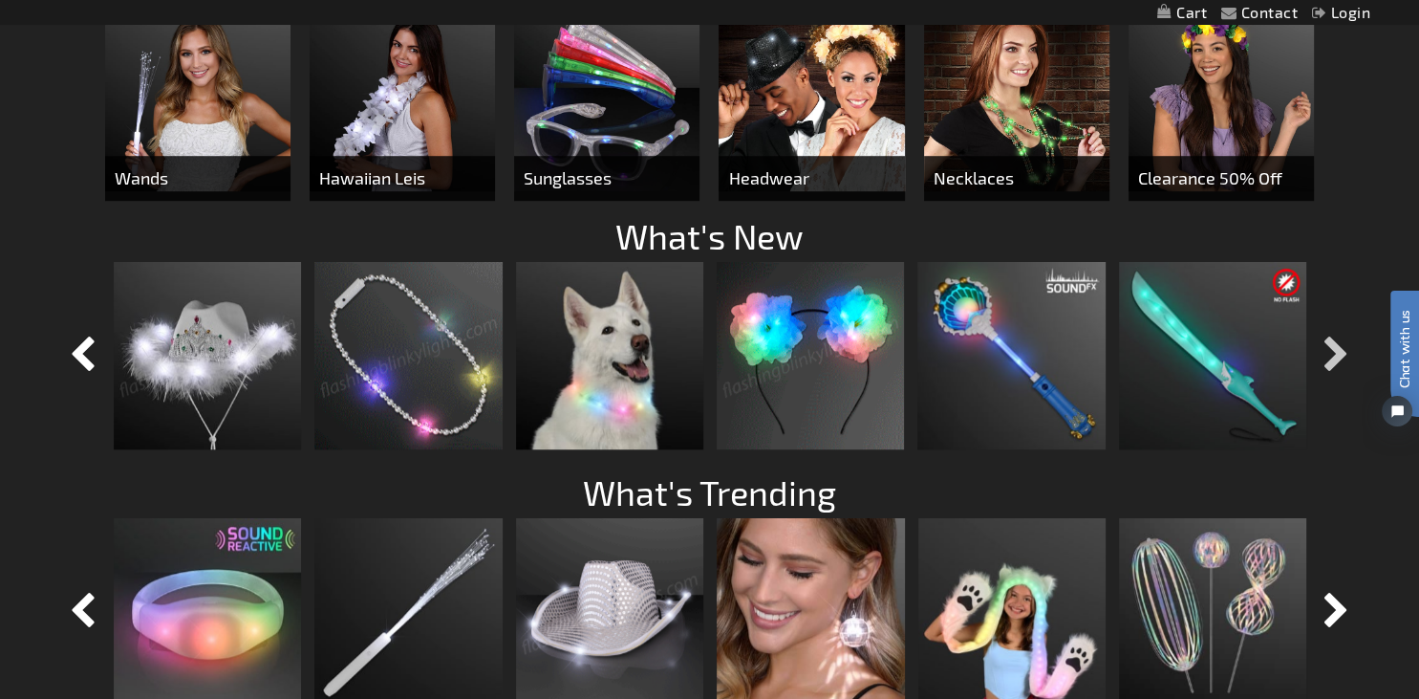
click at [1332, 350] on button "button" at bounding box center [1337, 356] width 48 height 48
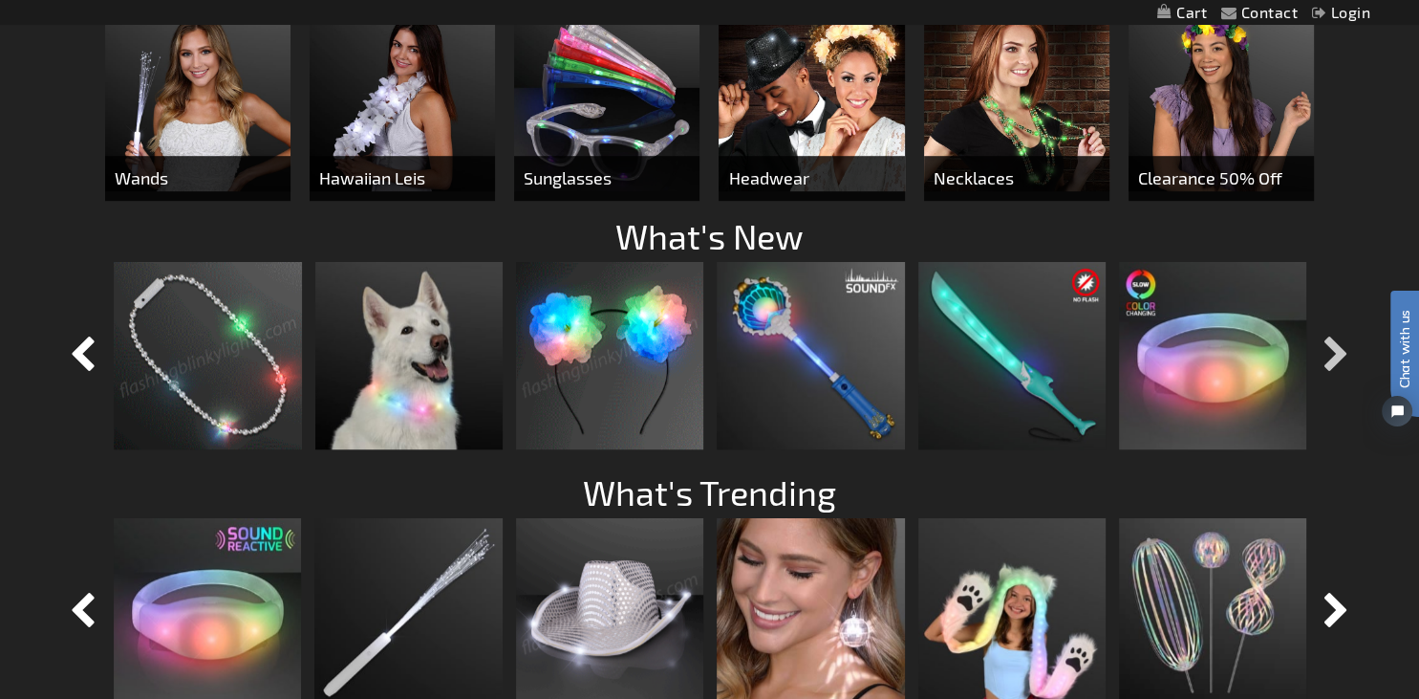
click at [1332, 350] on button "button" at bounding box center [1337, 356] width 48 height 48
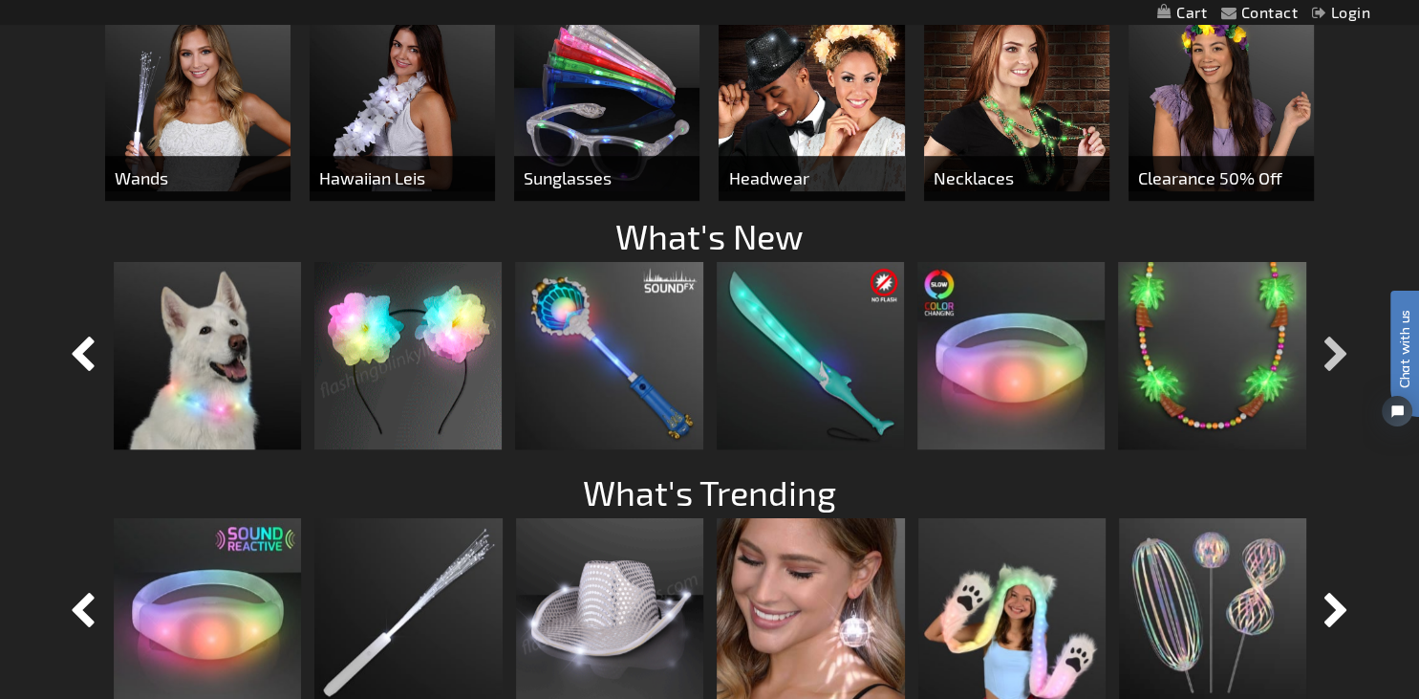
click at [1332, 350] on button "button" at bounding box center [1337, 356] width 48 height 48
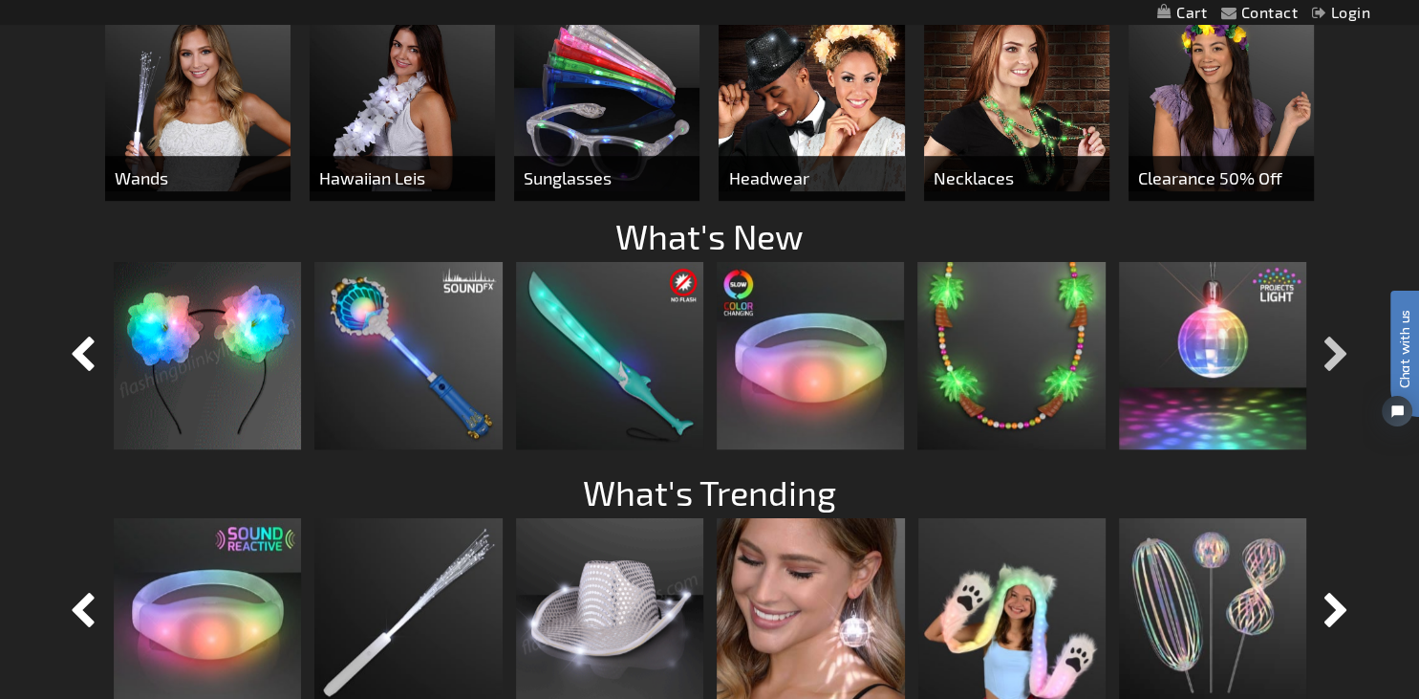
click at [1332, 350] on button "button" at bounding box center [1337, 356] width 48 height 48
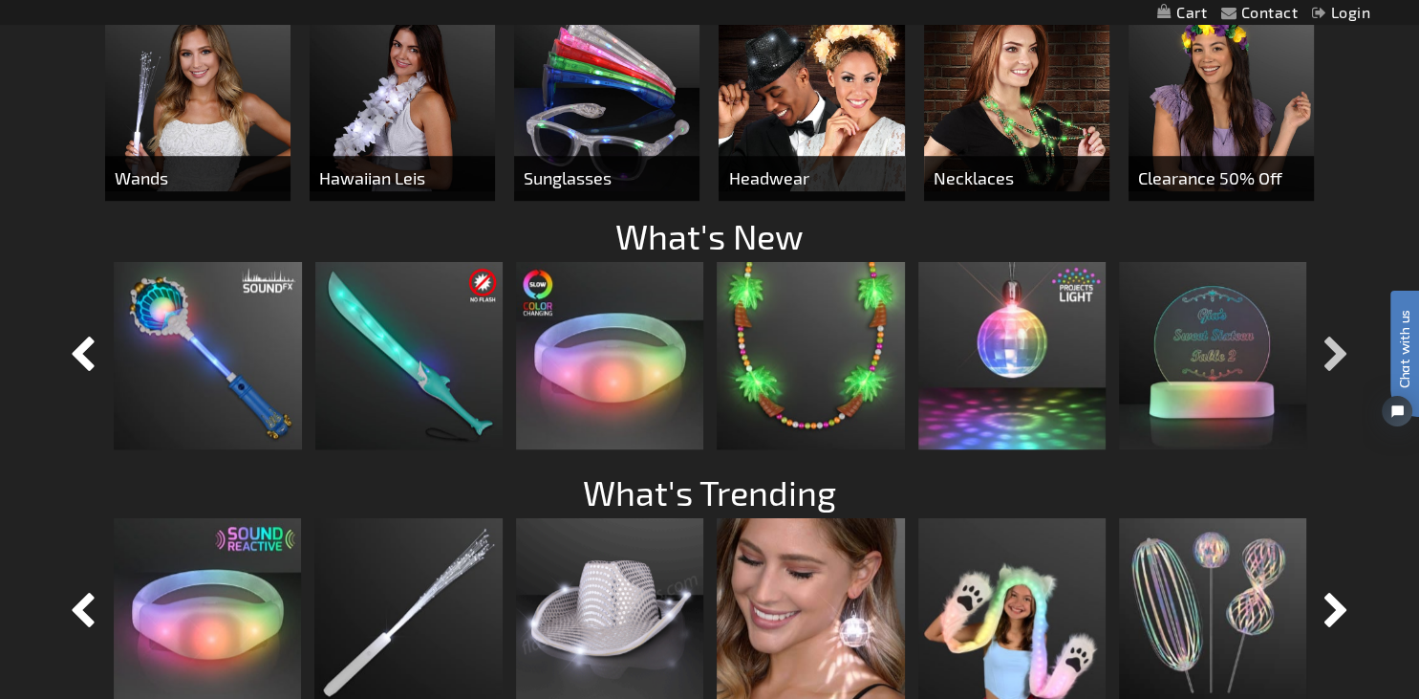
click at [1332, 350] on button "button" at bounding box center [1337, 356] width 48 height 48
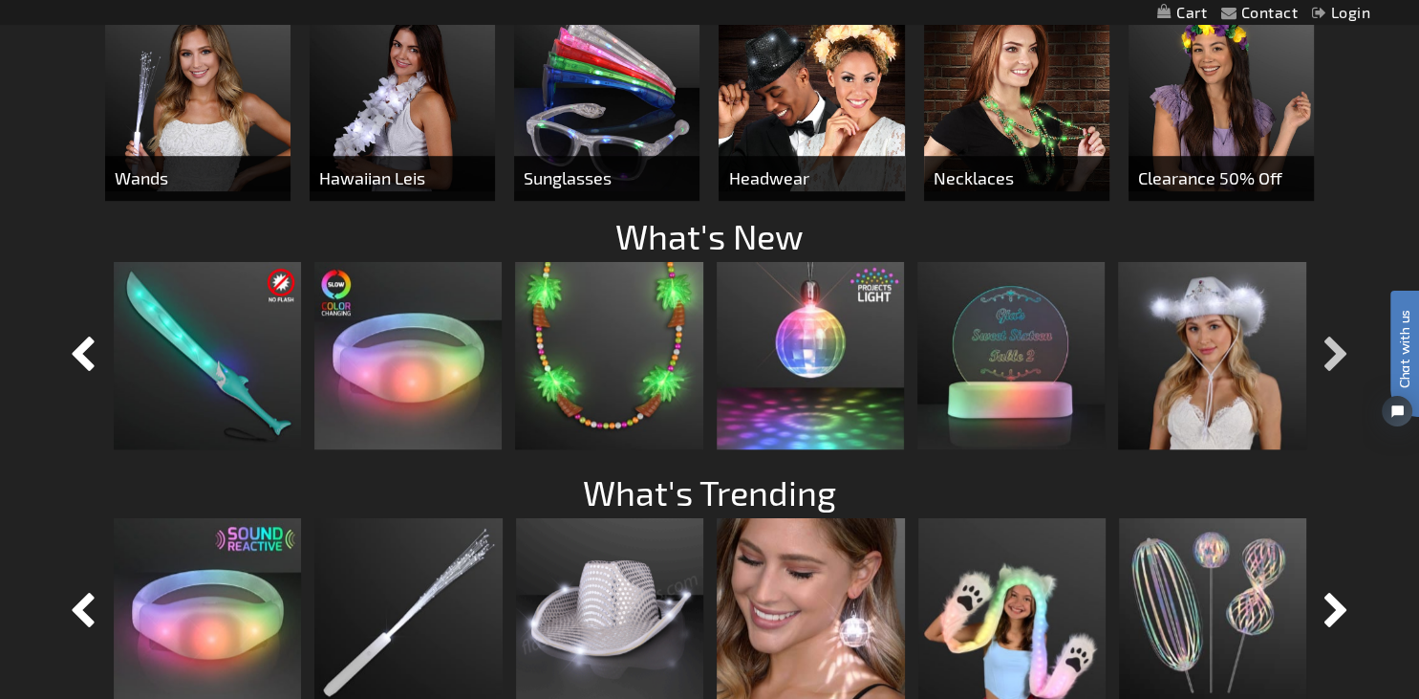
click at [1332, 350] on button "button" at bounding box center [1337, 356] width 48 height 48
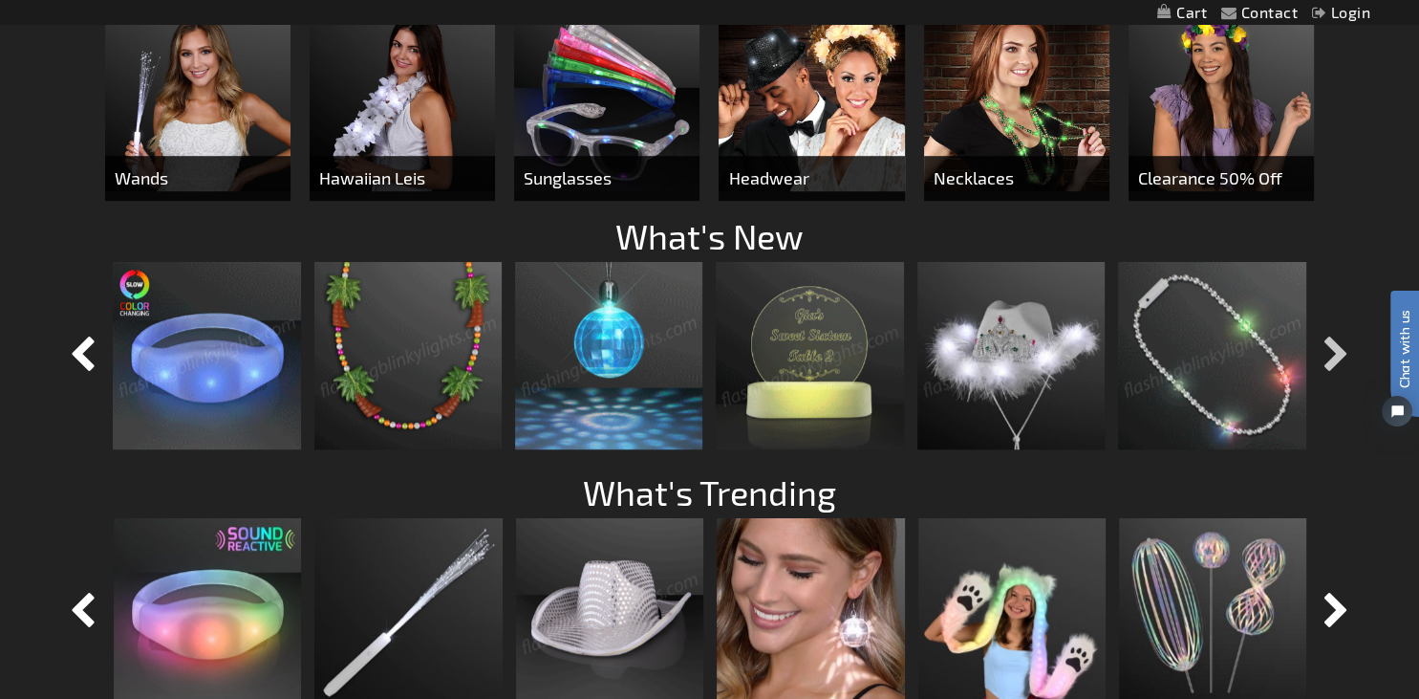
click at [1332, 350] on button "button" at bounding box center [1337, 356] width 48 height 48
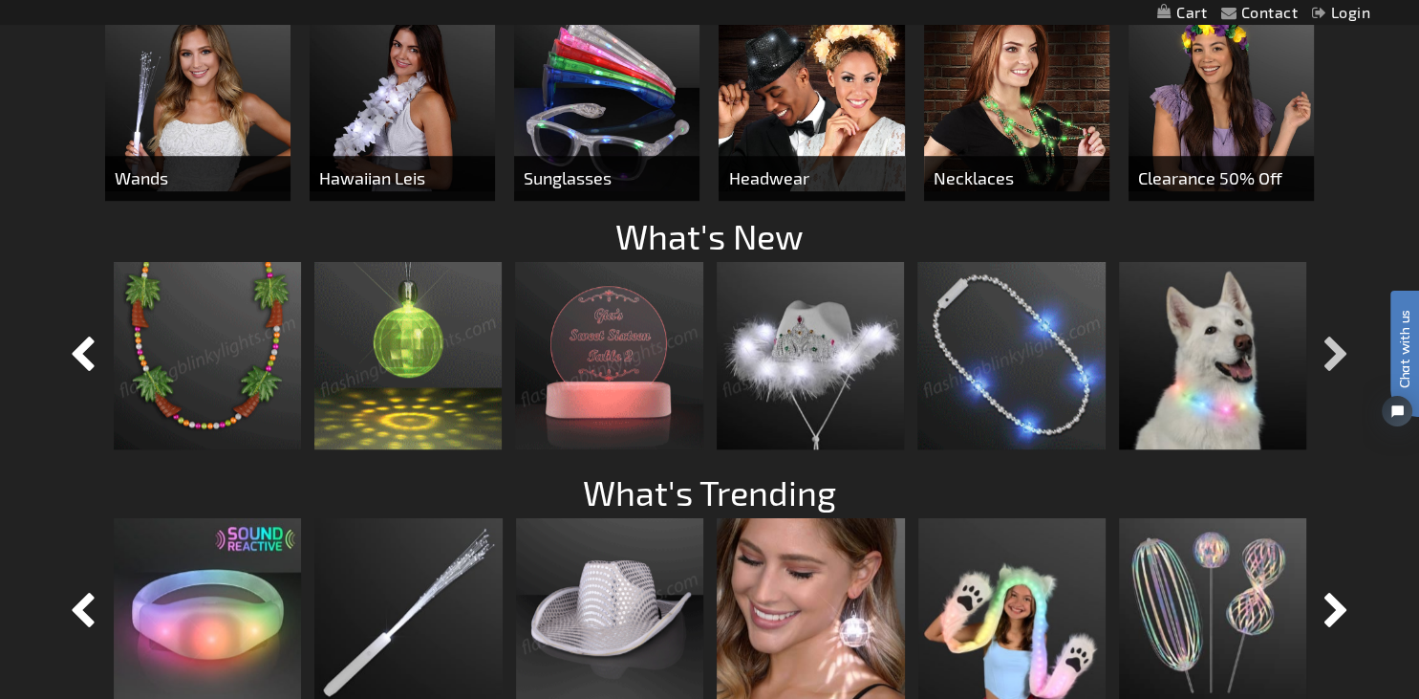
click at [1332, 350] on button "button" at bounding box center [1337, 356] width 48 height 48
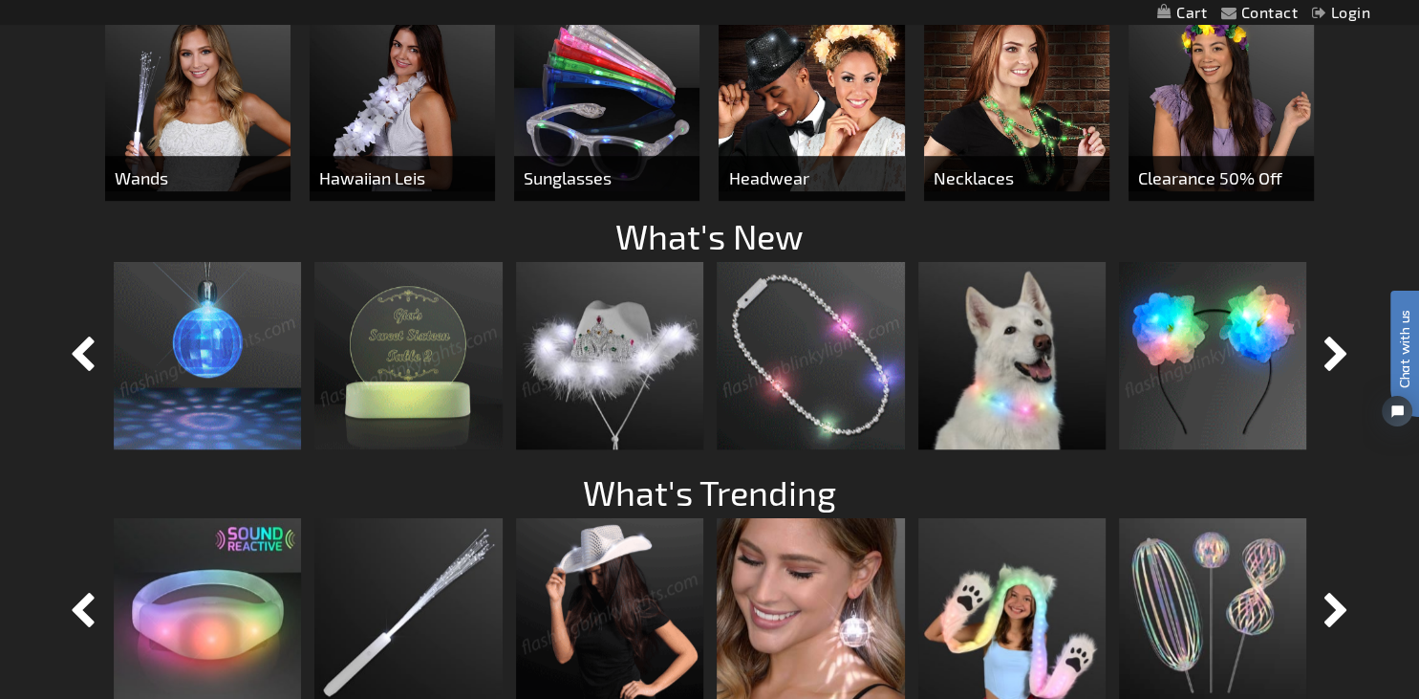
click at [1221, 128] on img at bounding box center [1221, 98] width 185 height 185
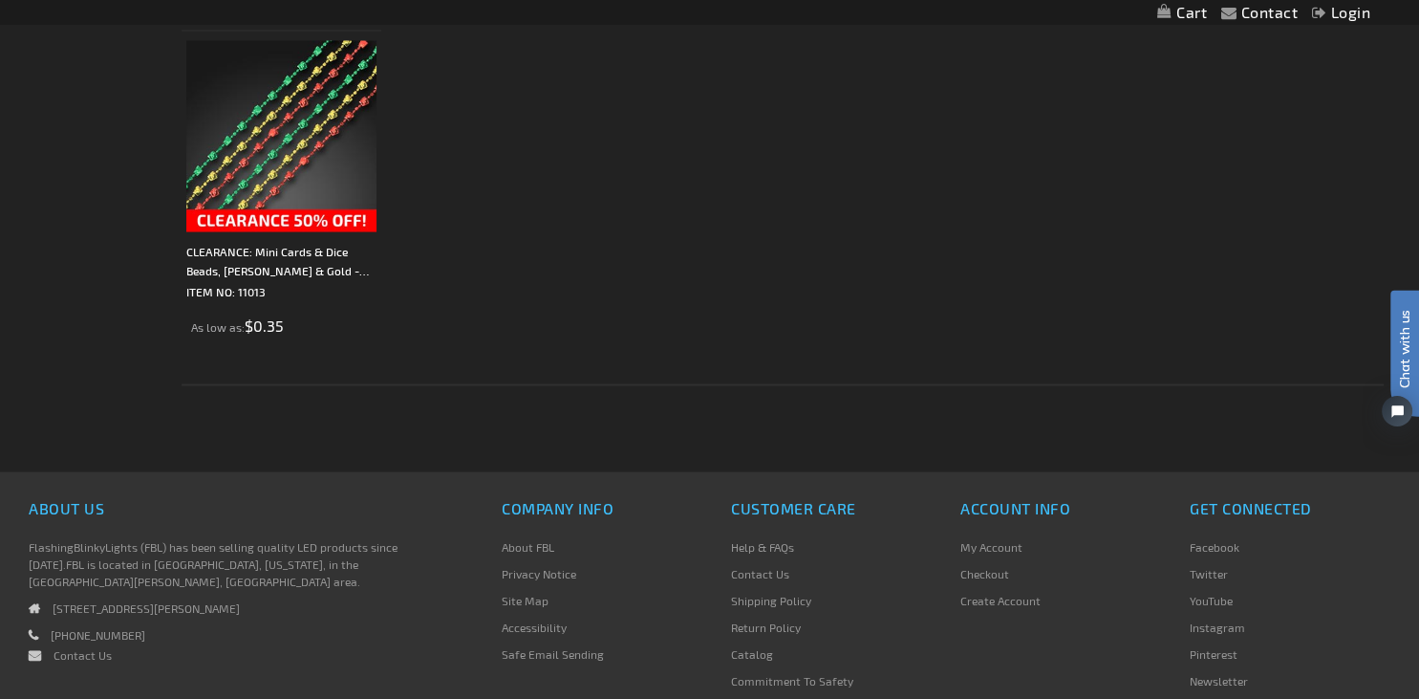
scroll to position [3632, 0]
